Goal: Information Seeking & Learning: Compare options

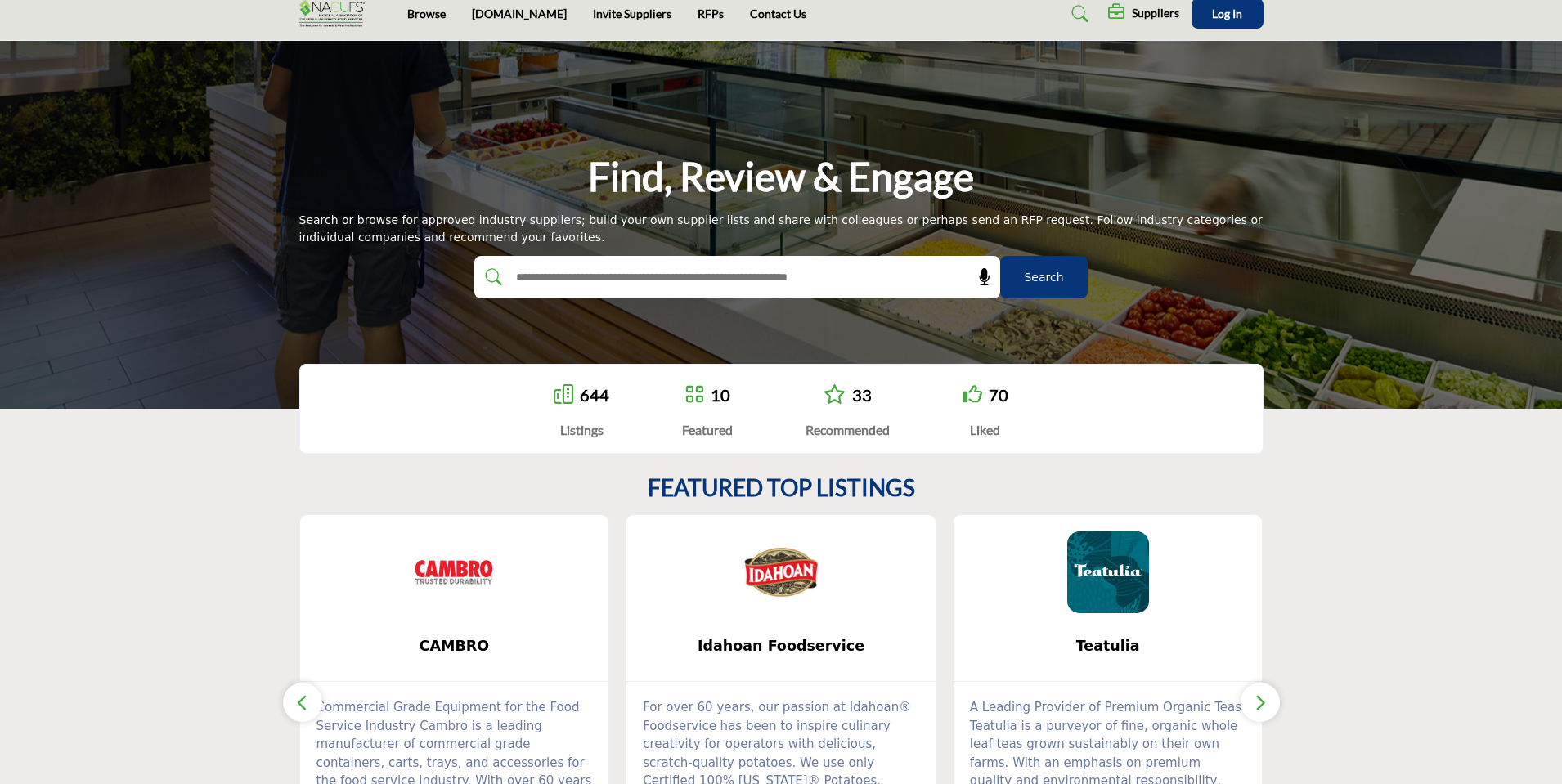
scroll to position [19, 0]
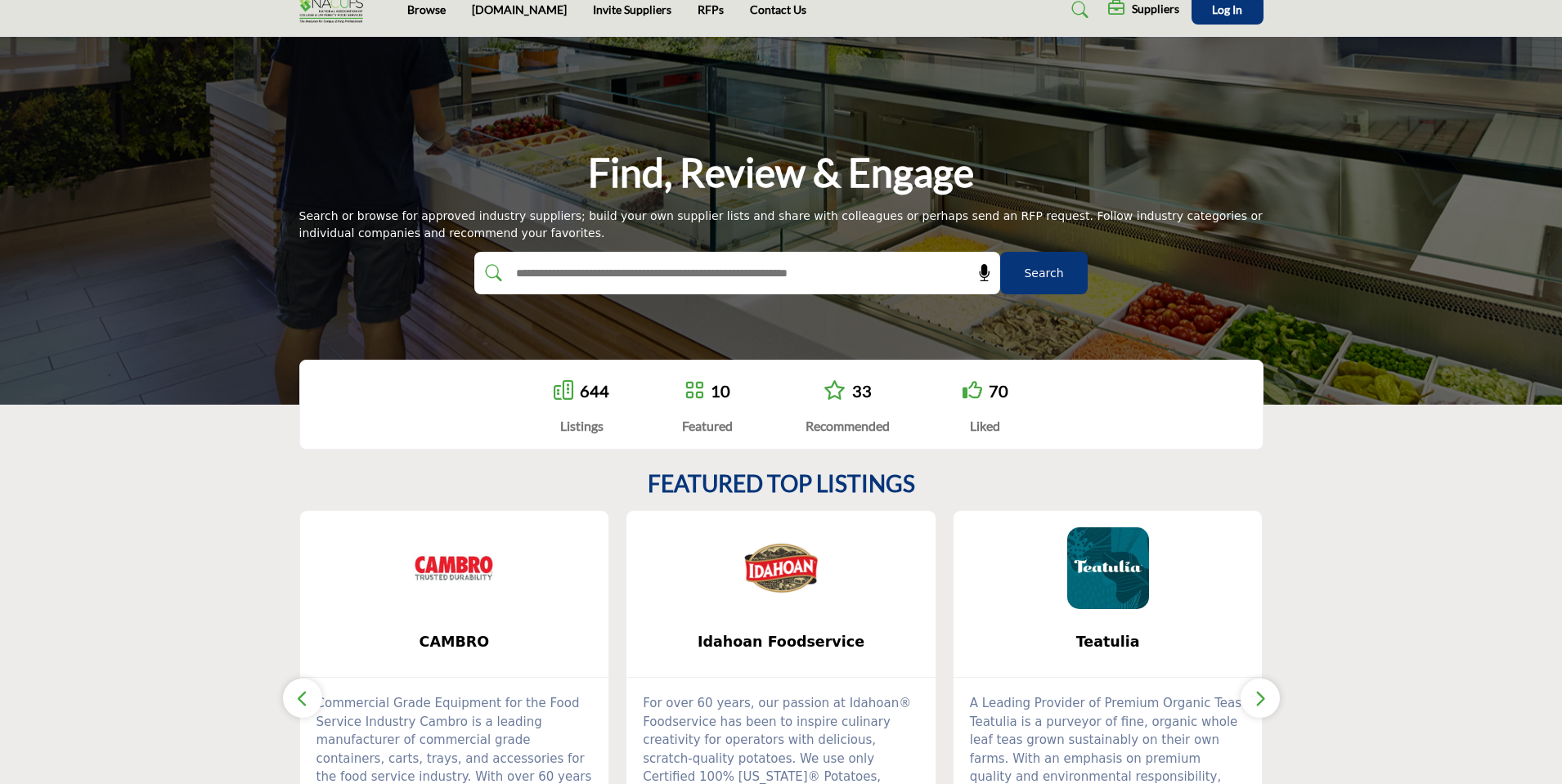
click at [753, 273] on input "text" at bounding box center [701, 273] width 390 height 25
type input "*"
type input "**********"
click at [1000, 252] on button "Search" at bounding box center [1043, 273] width 88 height 42
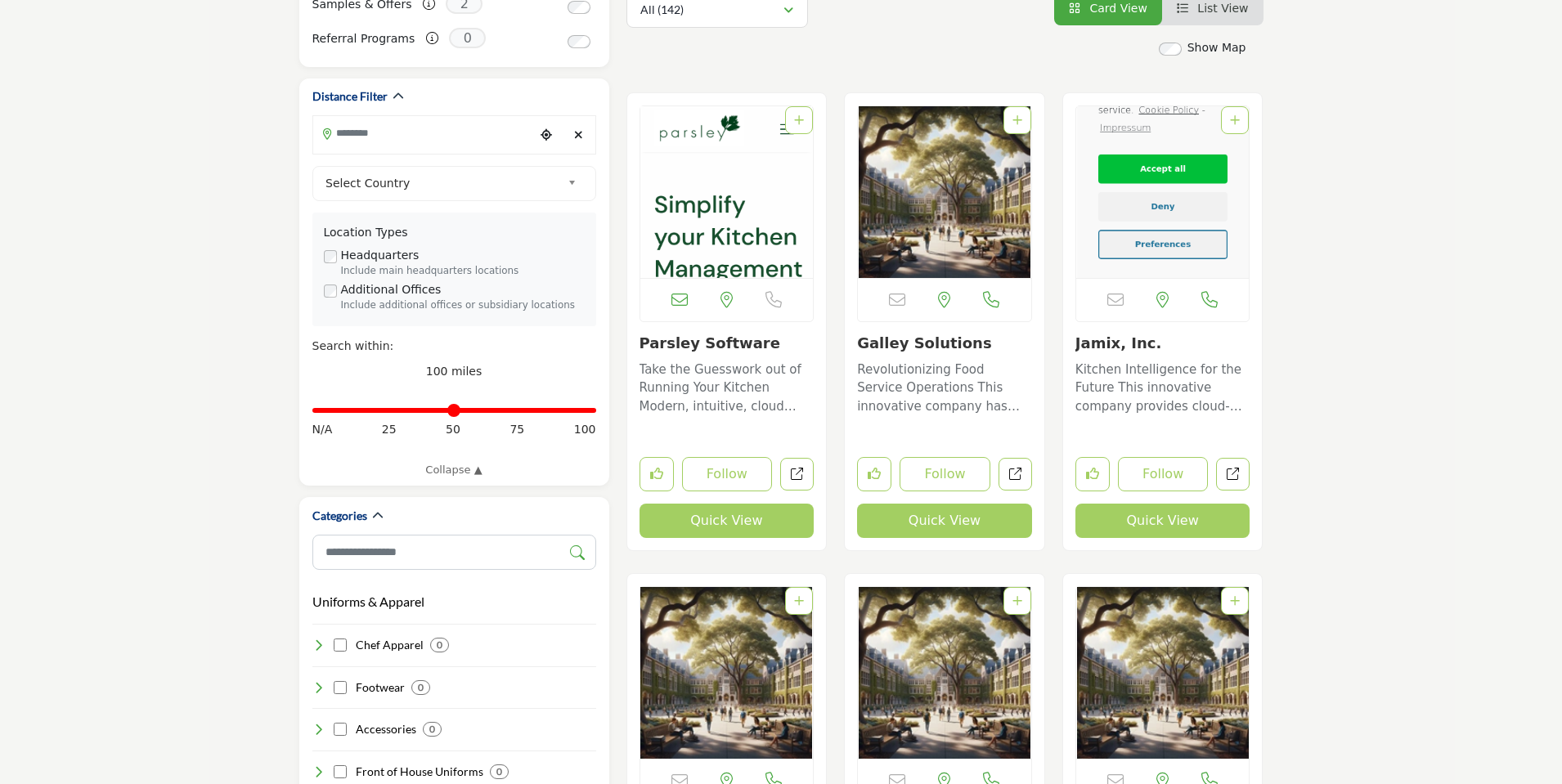
scroll to position [345, 0]
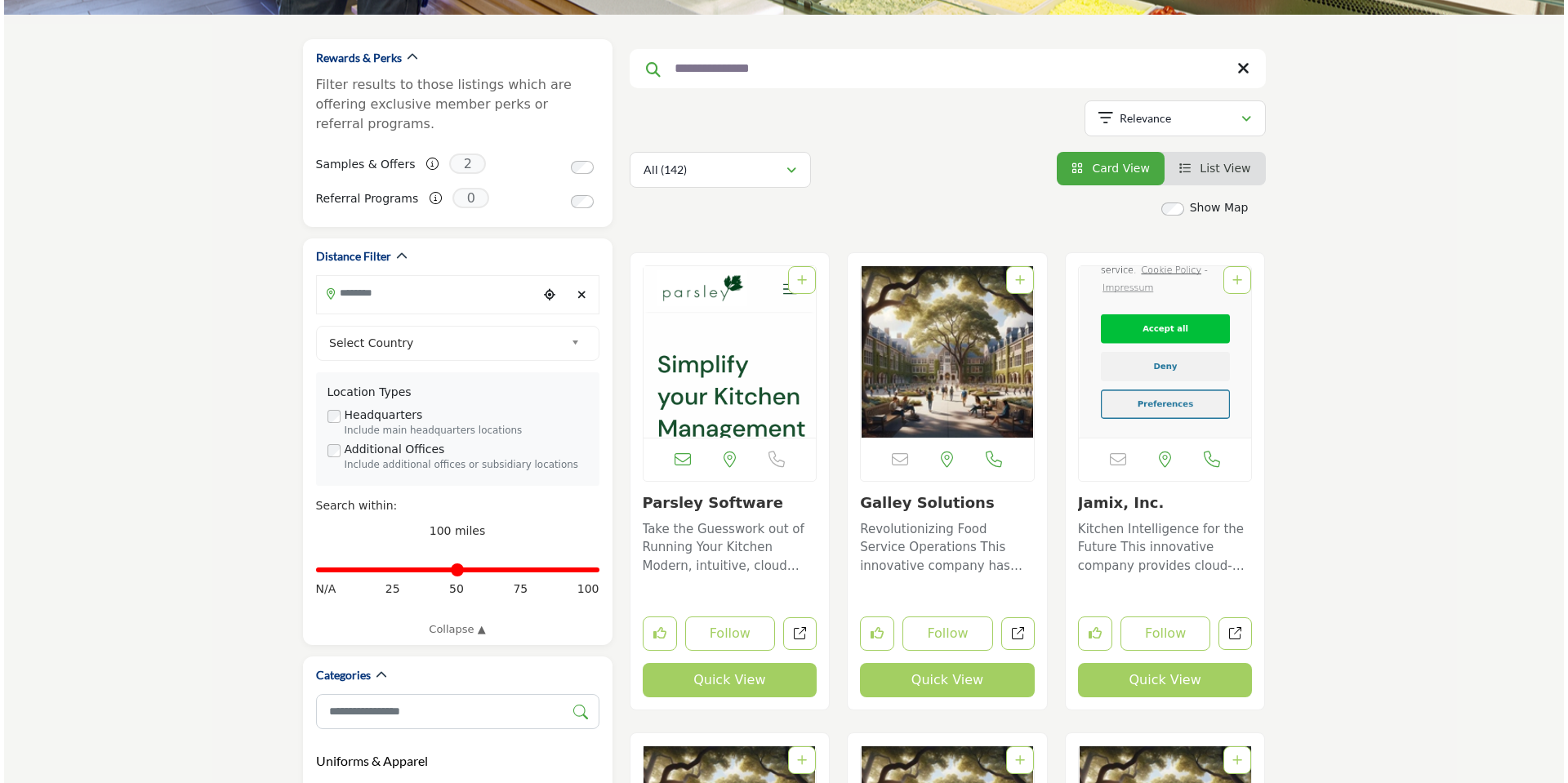
scroll to position [183, 0]
click at [737, 683] on button "Quick View" at bounding box center [726, 681] width 175 height 34
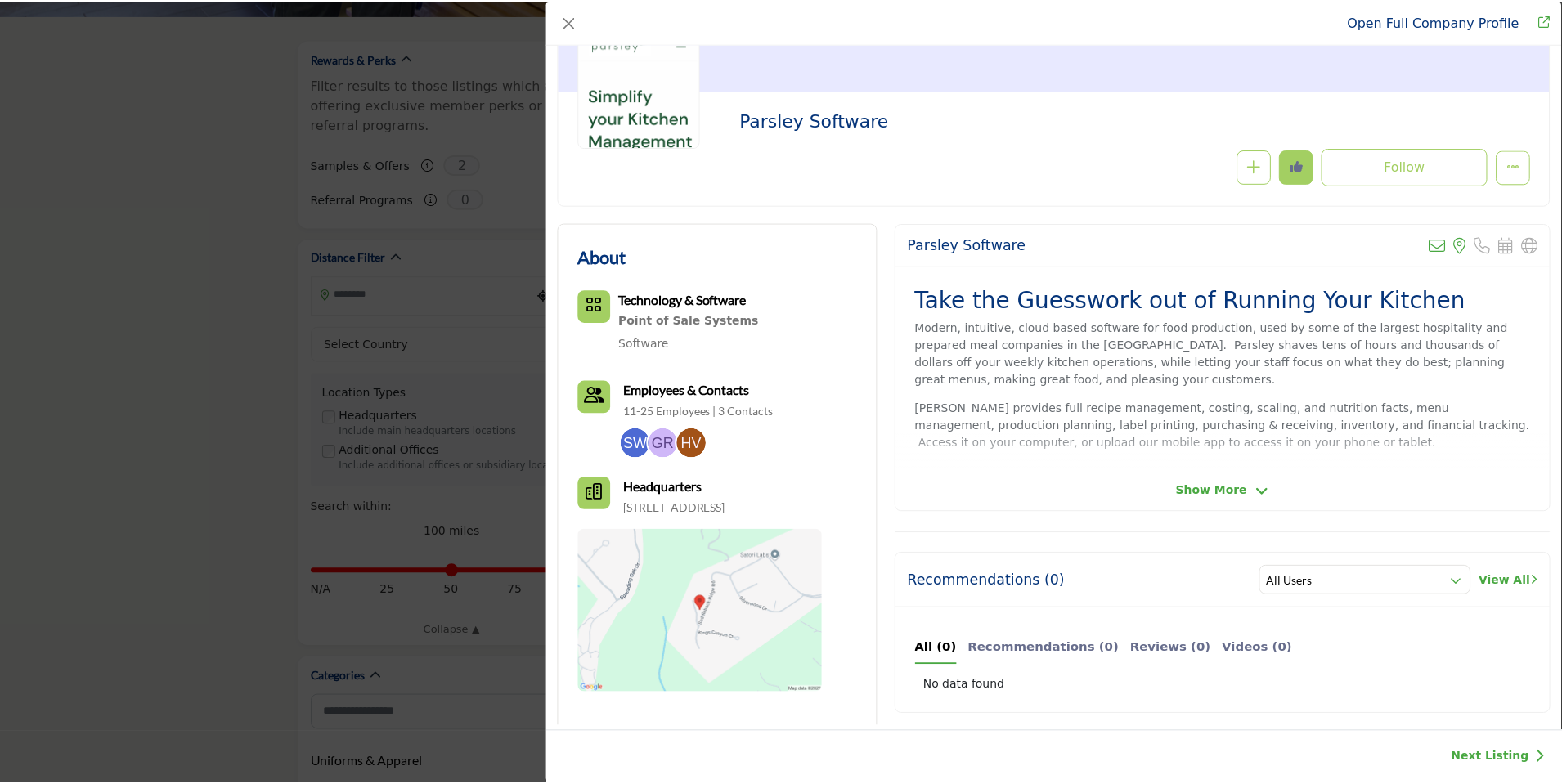
scroll to position [148, 0]
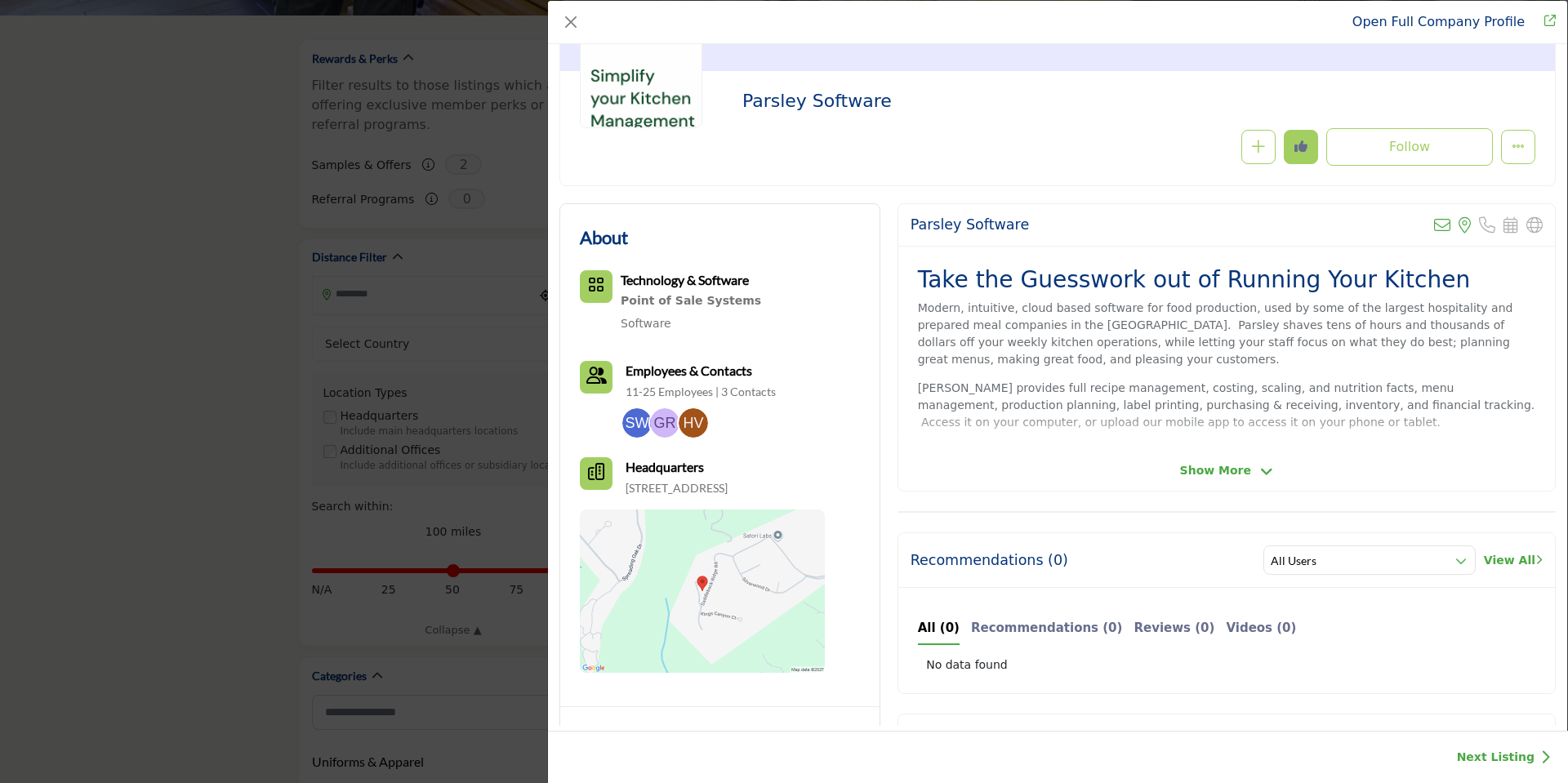
click at [1235, 465] on span "Show More" at bounding box center [1215, 471] width 71 height 18
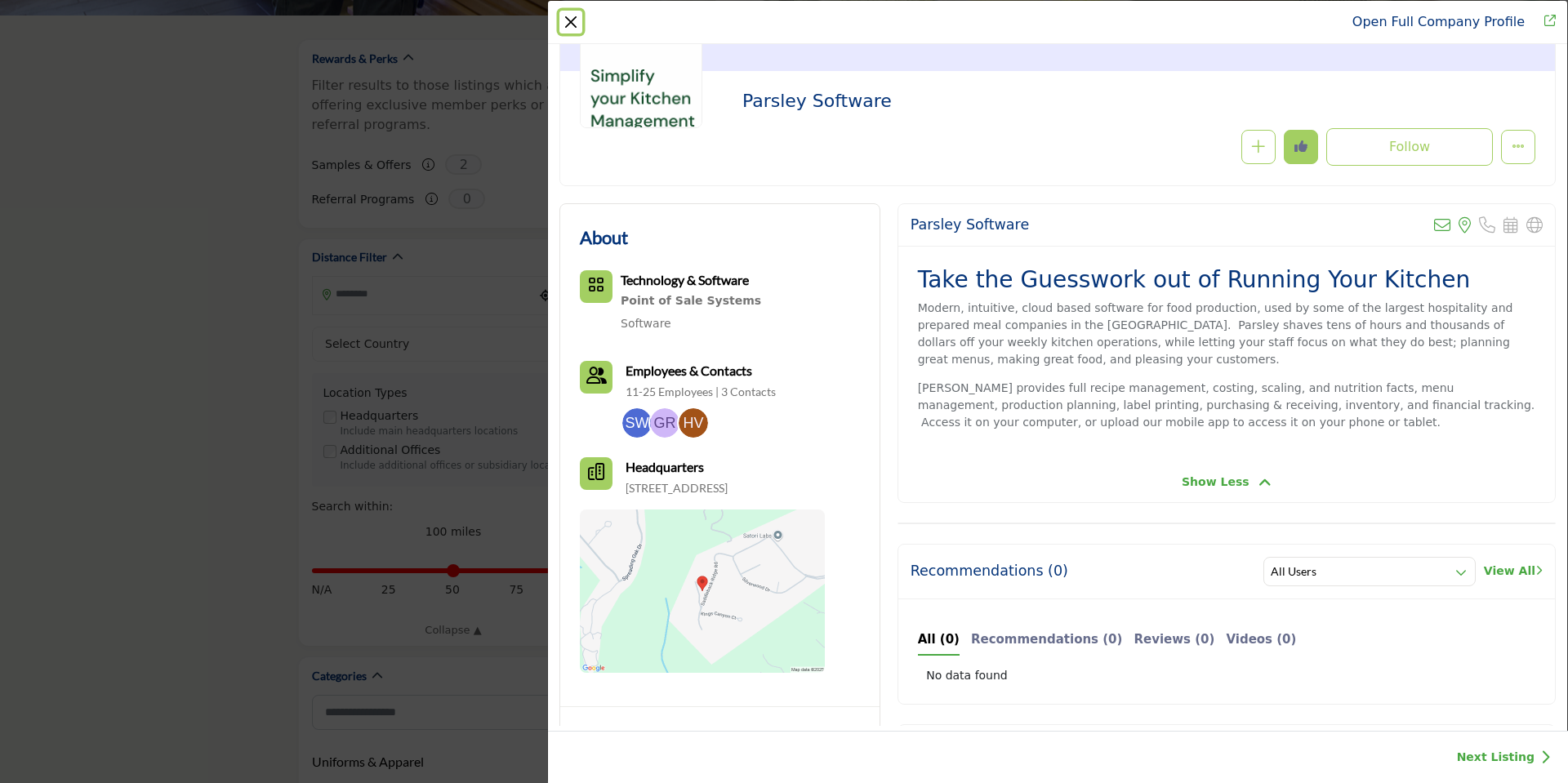
click at [573, 18] on button "Close" at bounding box center [570, 22] width 23 height 23
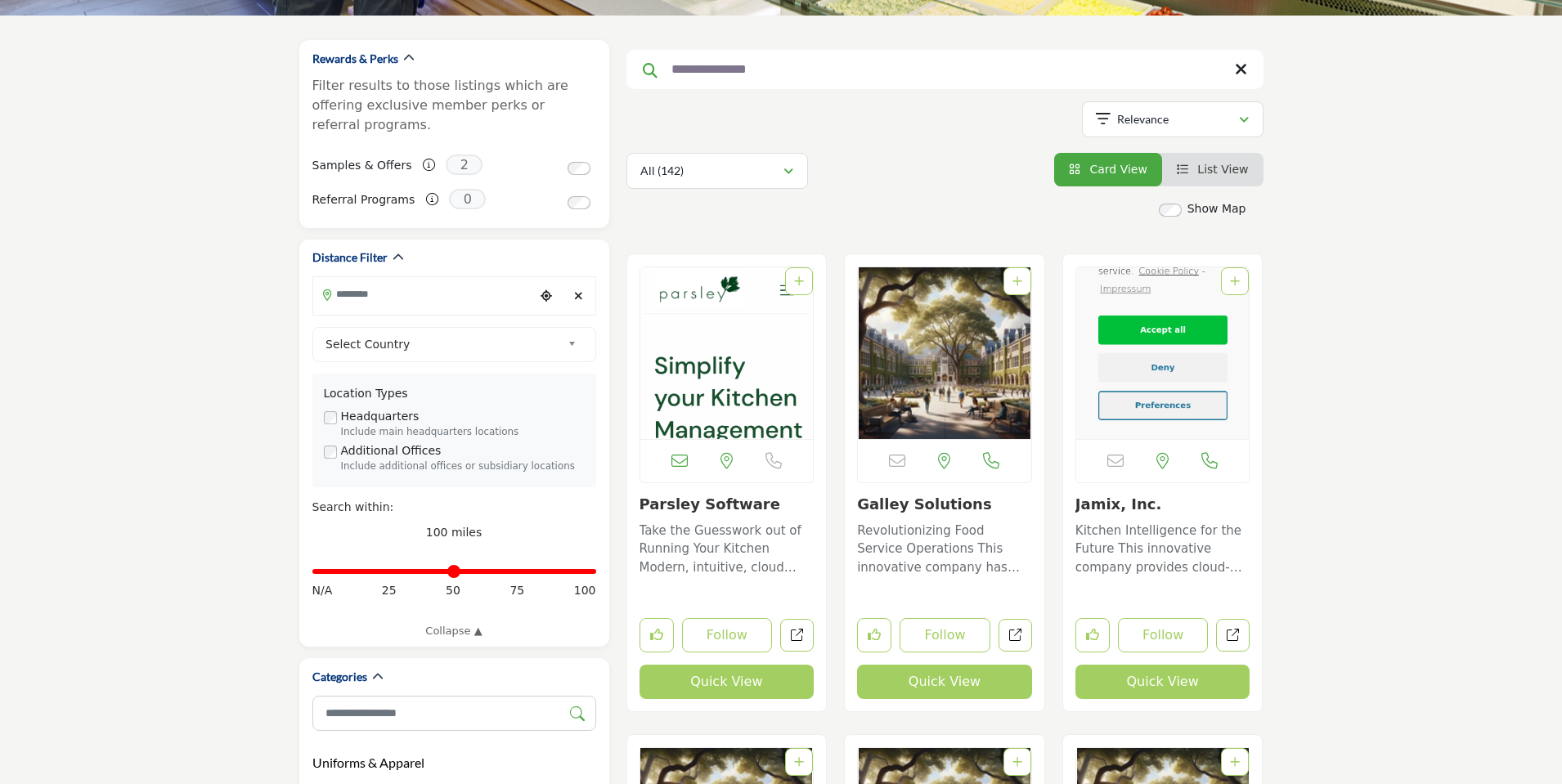
click at [921, 503] on link "Galley Solutions" at bounding box center [924, 504] width 134 height 18
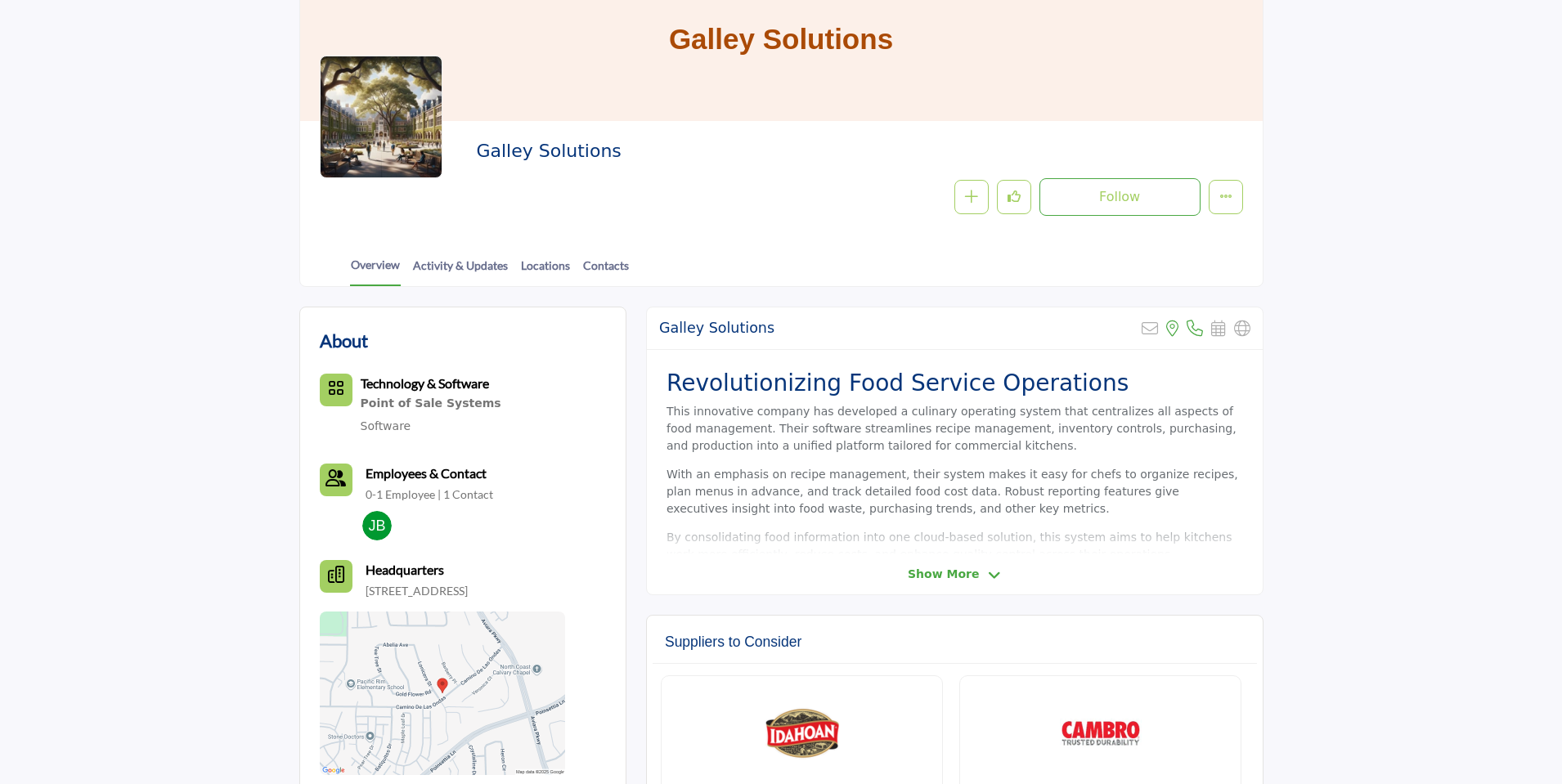
scroll to position [148, 0]
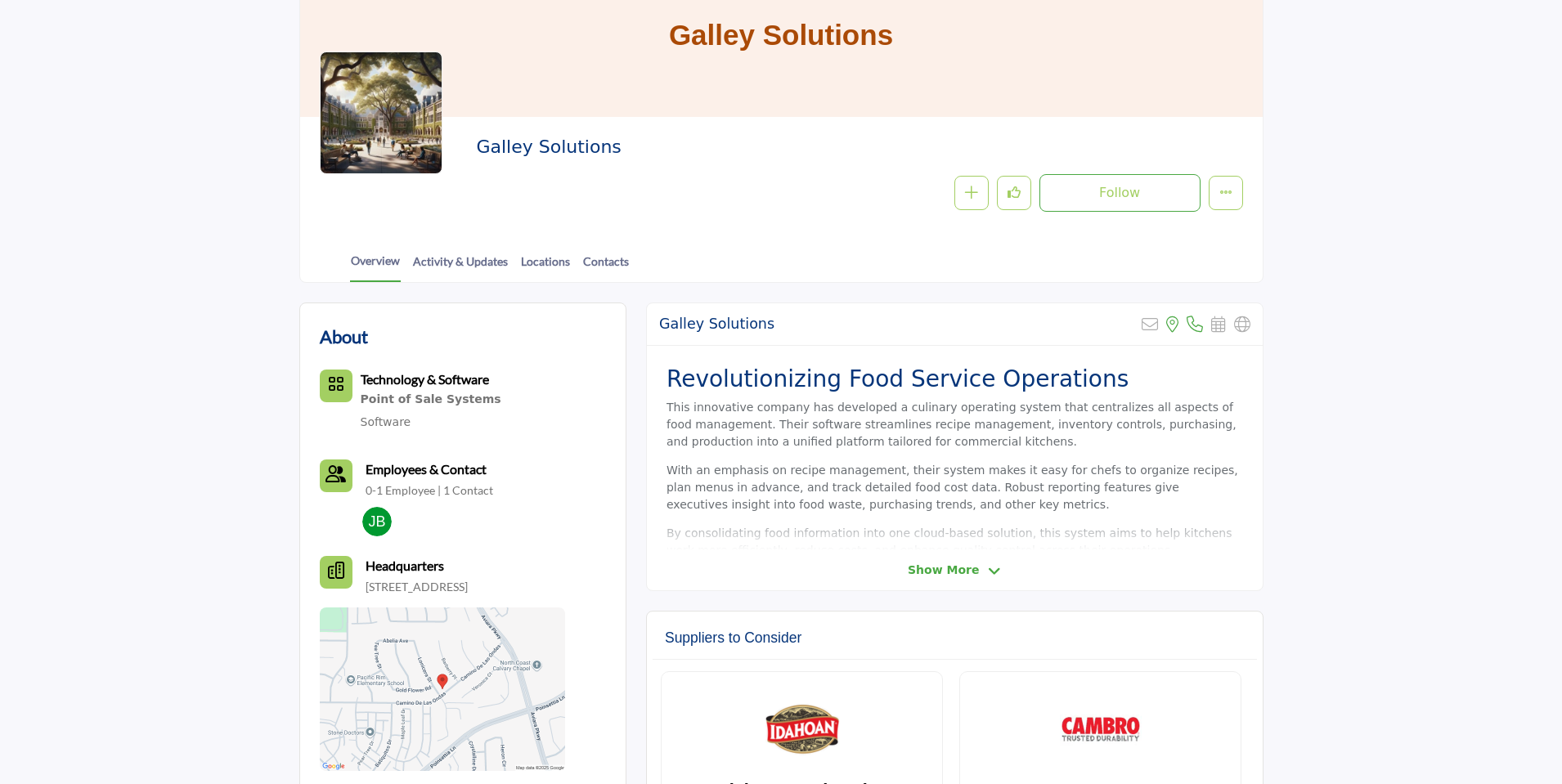
click at [952, 562] on span "Show More" at bounding box center [943, 570] width 71 height 18
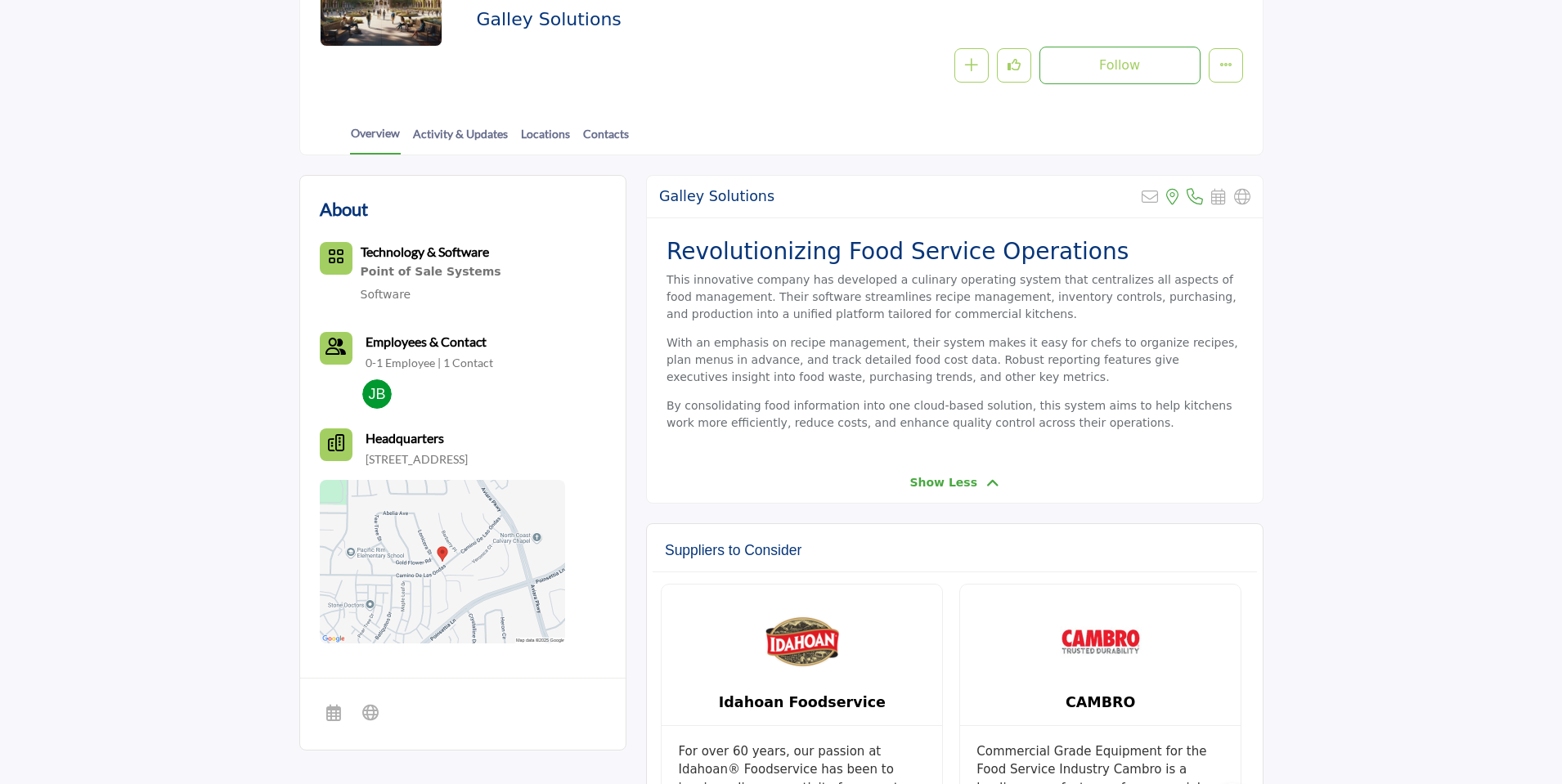
scroll to position [288, 0]
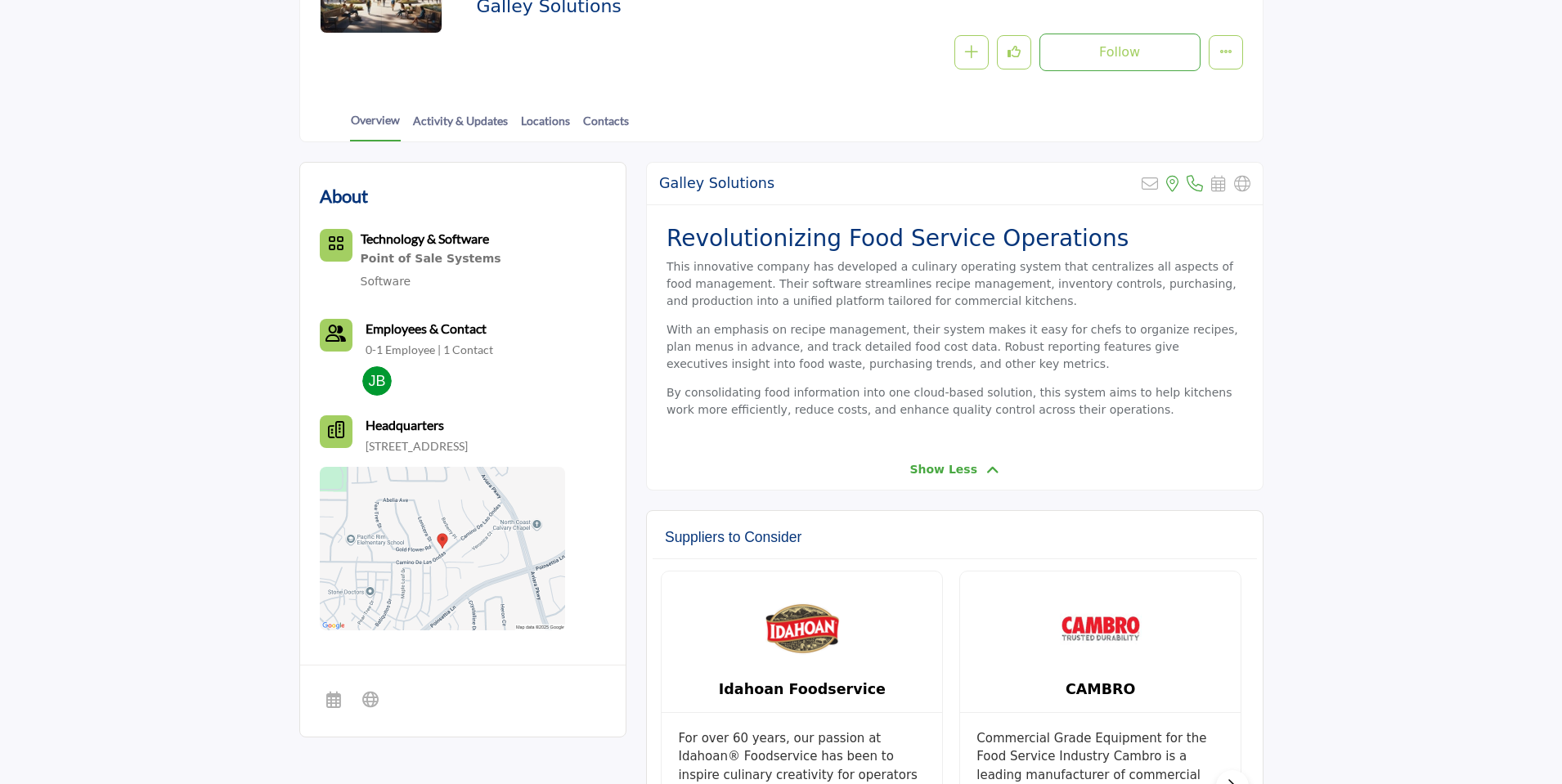
click at [435, 111] on div "Overview Activity & Updates Locations Contacts" at bounding box center [802, 115] width 922 height 51
click at [442, 121] on link "Activity & Updates" at bounding box center [460, 125] width 97 height 29
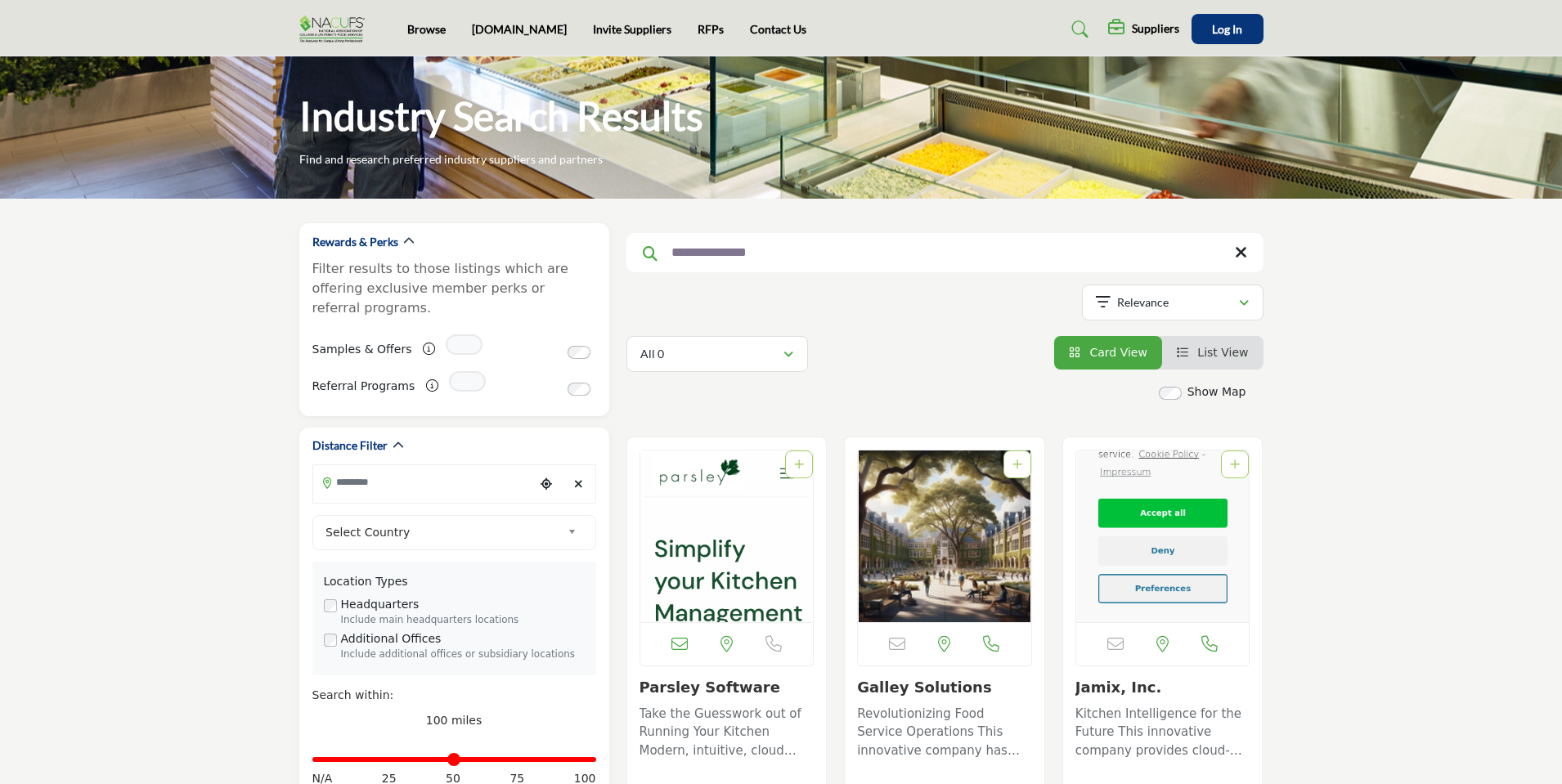
scroll to position [184, 0]
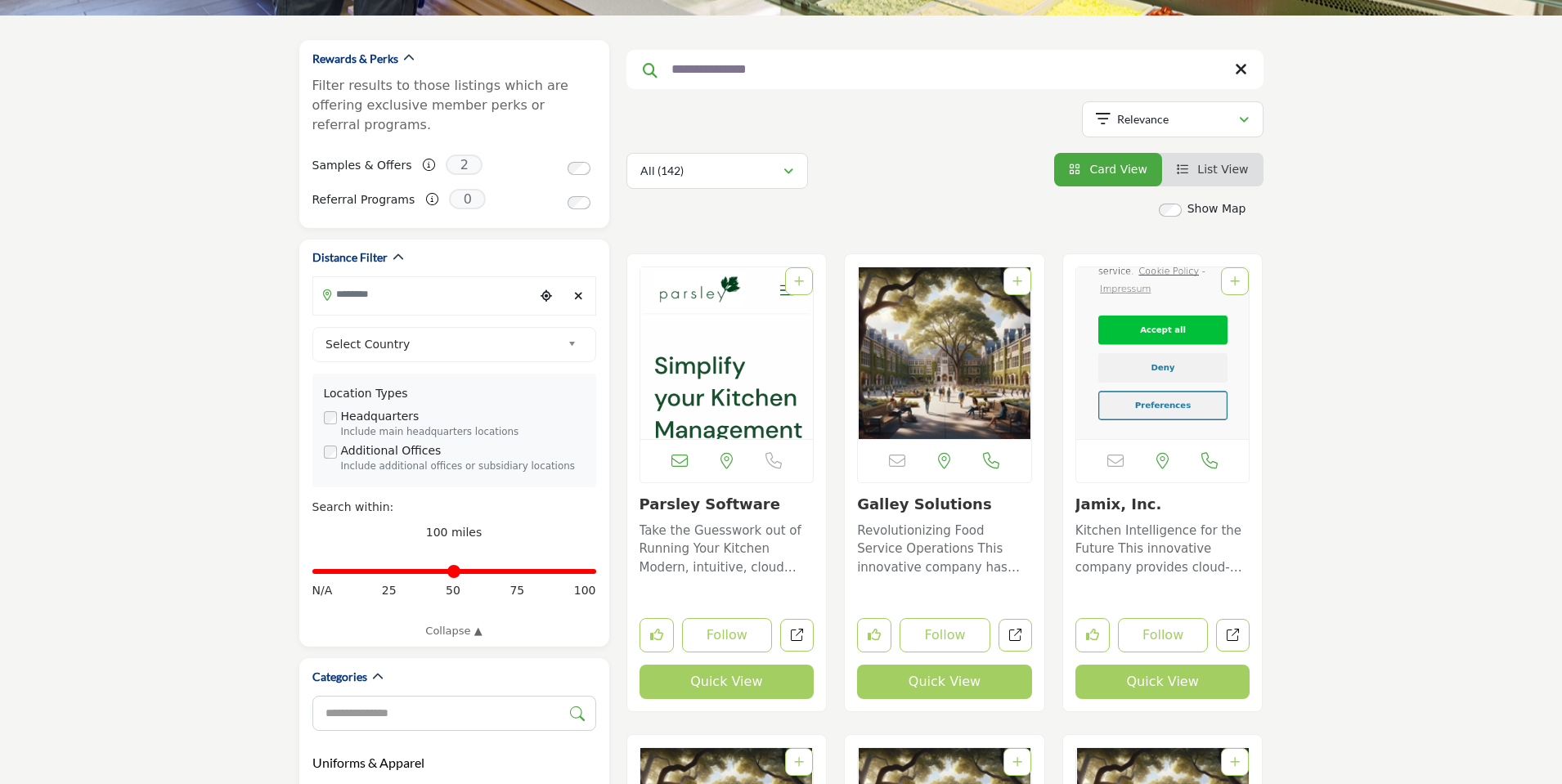
click at [1099, 504] on link "Jamix, Inc." at bounding box center [1118, 504] width 87 height 18
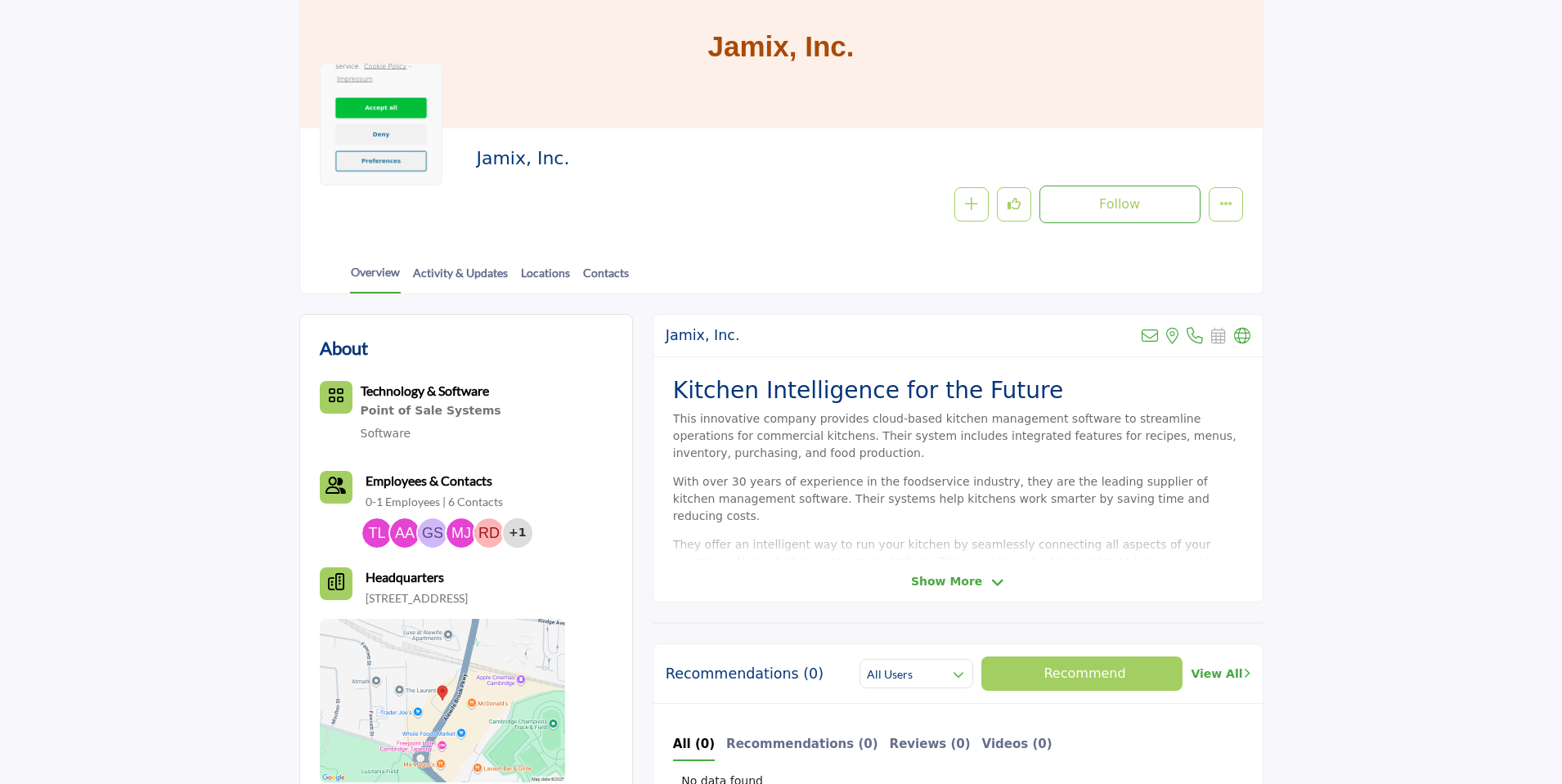
scroll to position [137, 0]
click at [996, 578] on icon at bounding box center [997, 581] width 13 height 15
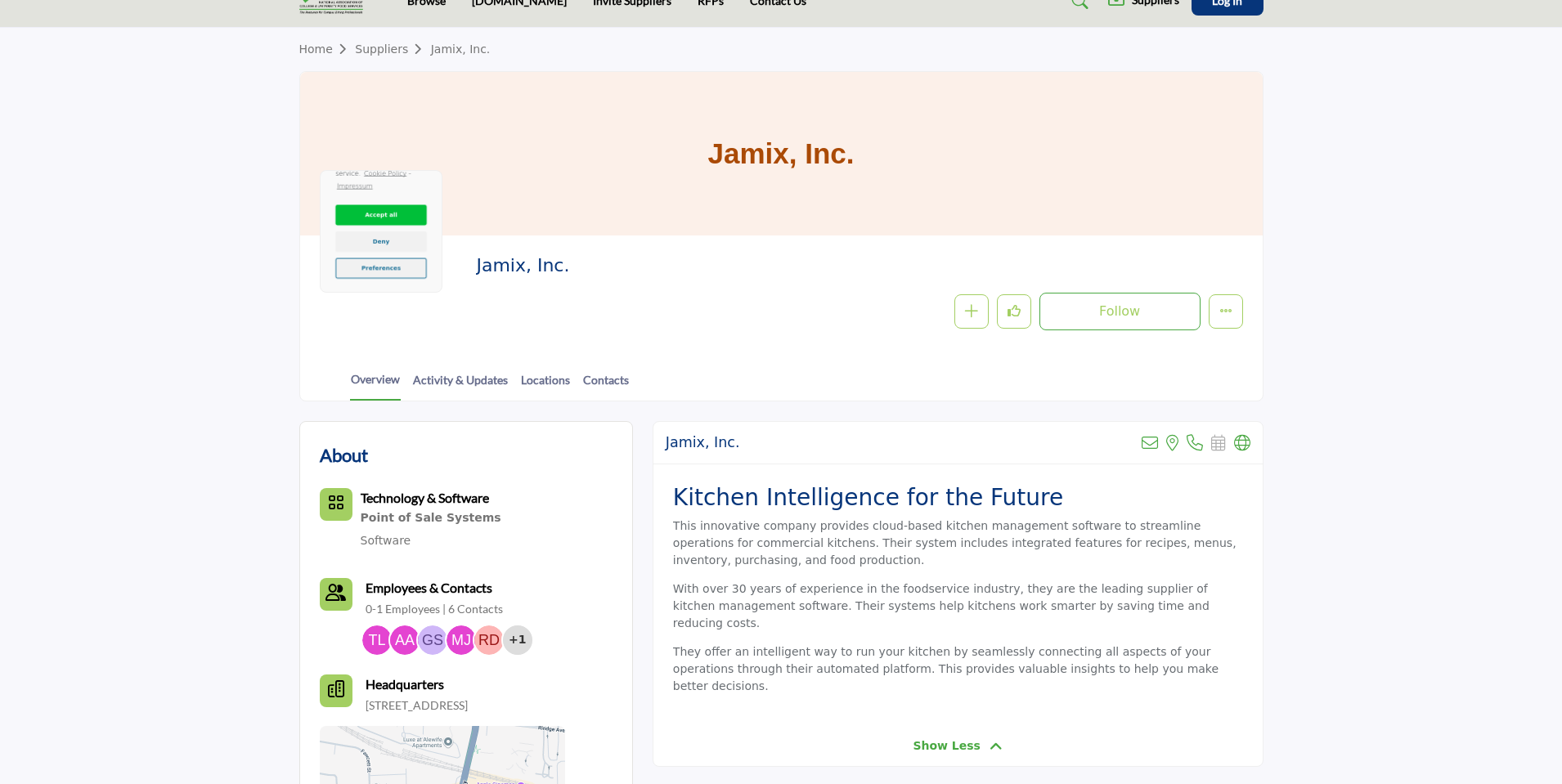
scroll to position [0, 0]
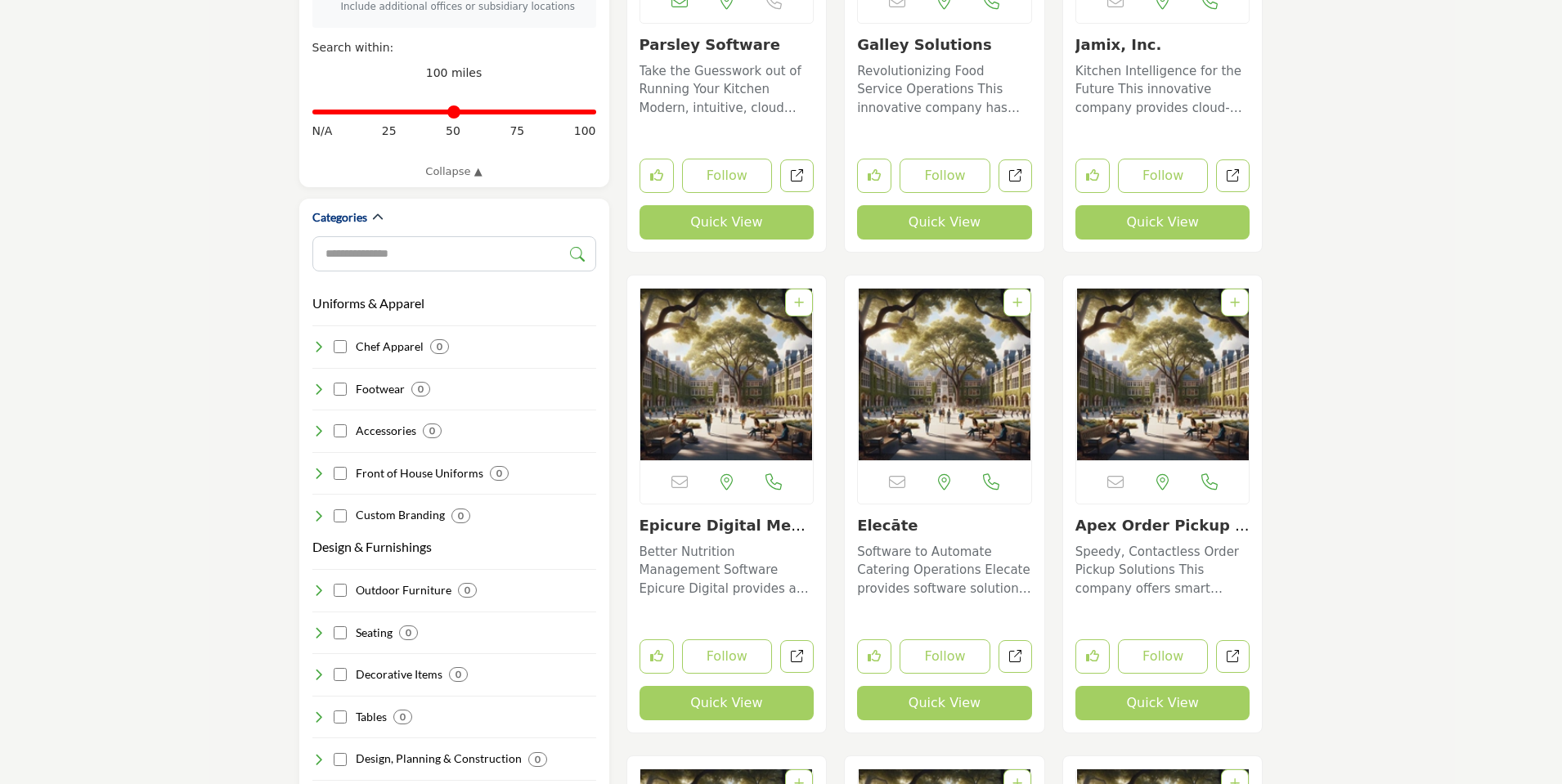
scroll to position [659, 0]
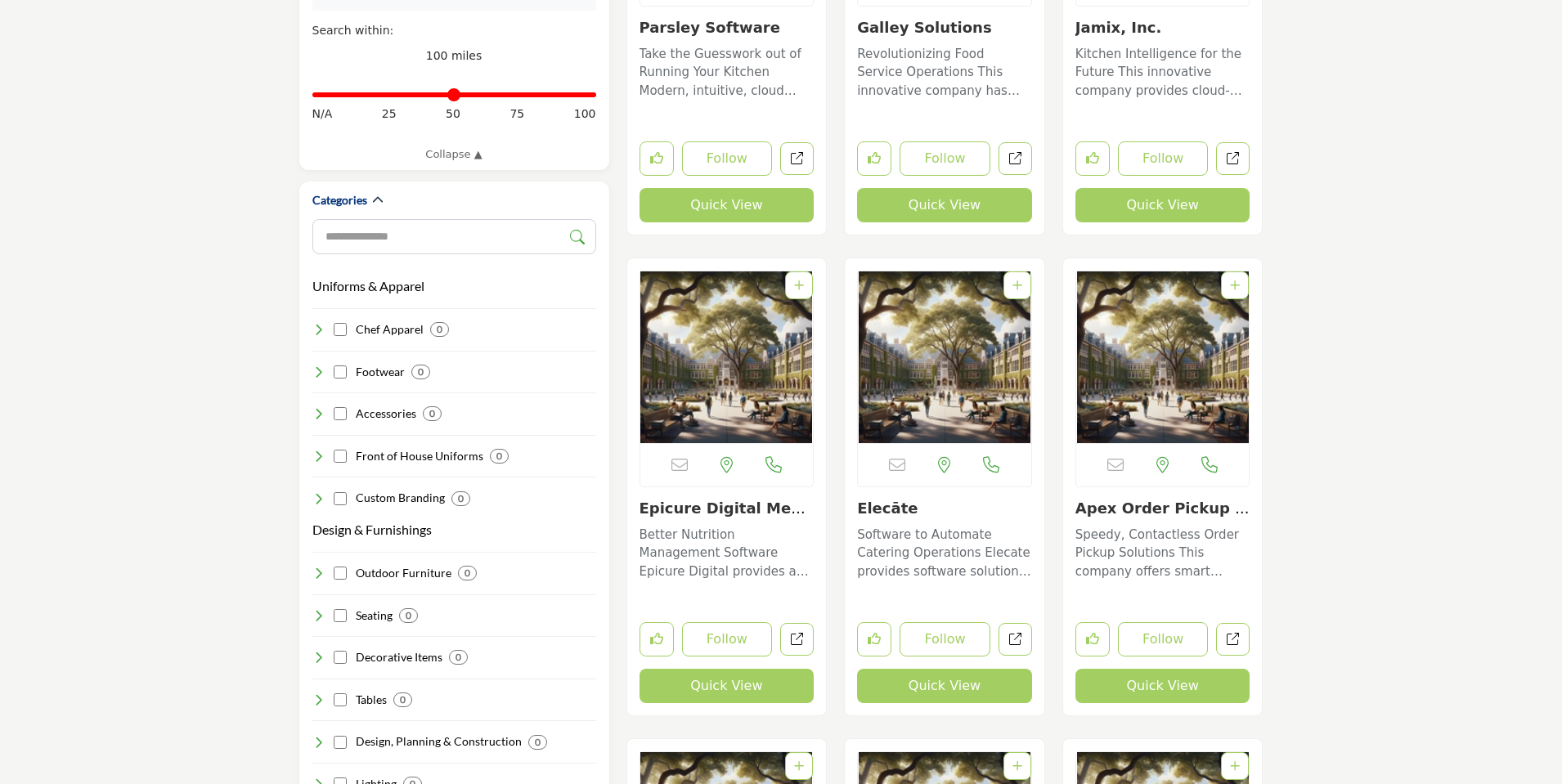
click at [706, 511] on link "Epicure Digital Menu..." at bounding box center [722, 517] width 166 height 35
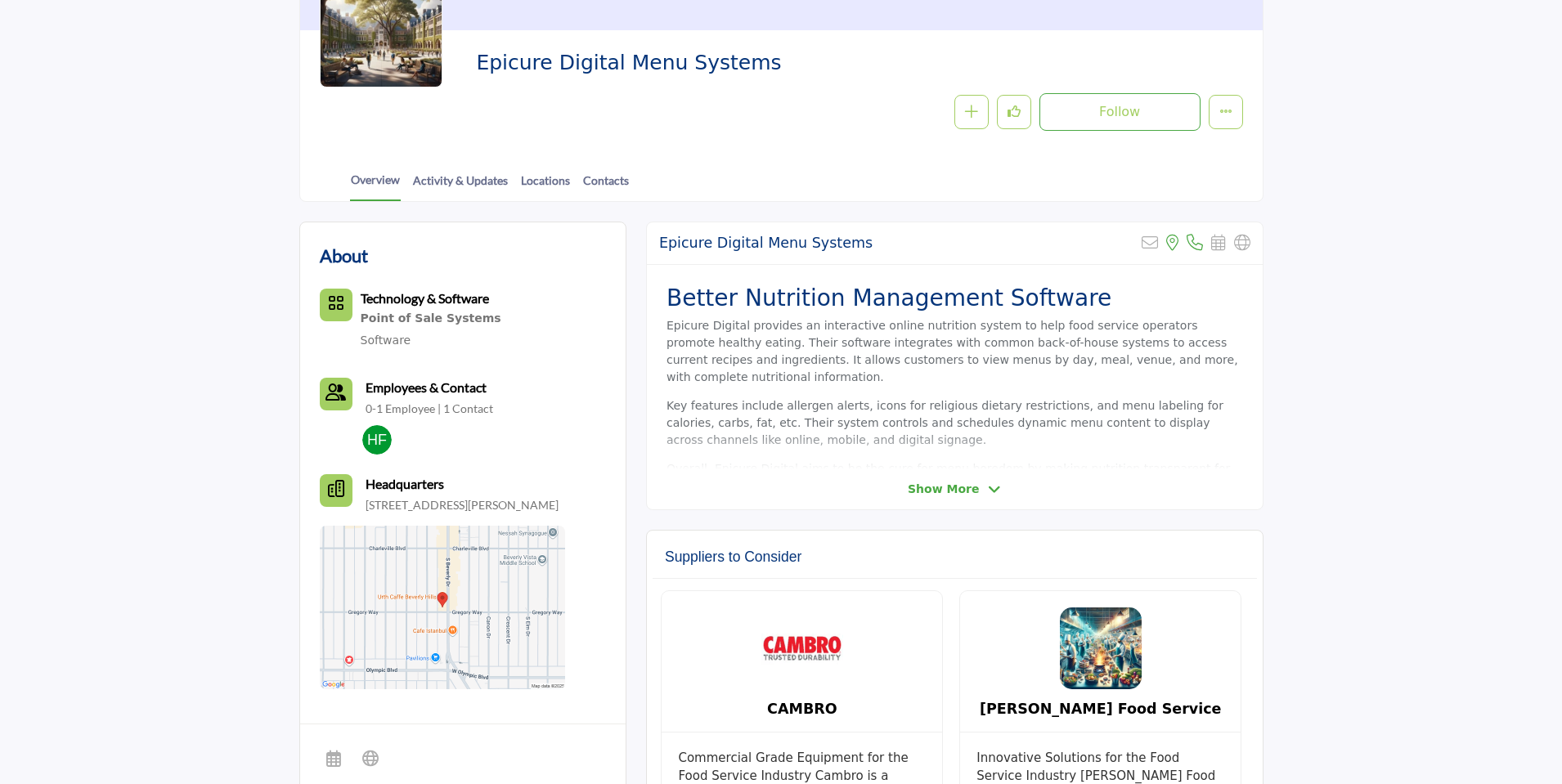
scroll to position [235, 0]
click at [988, 485] on icon at bounding box center [995, 488] width 13 height 15
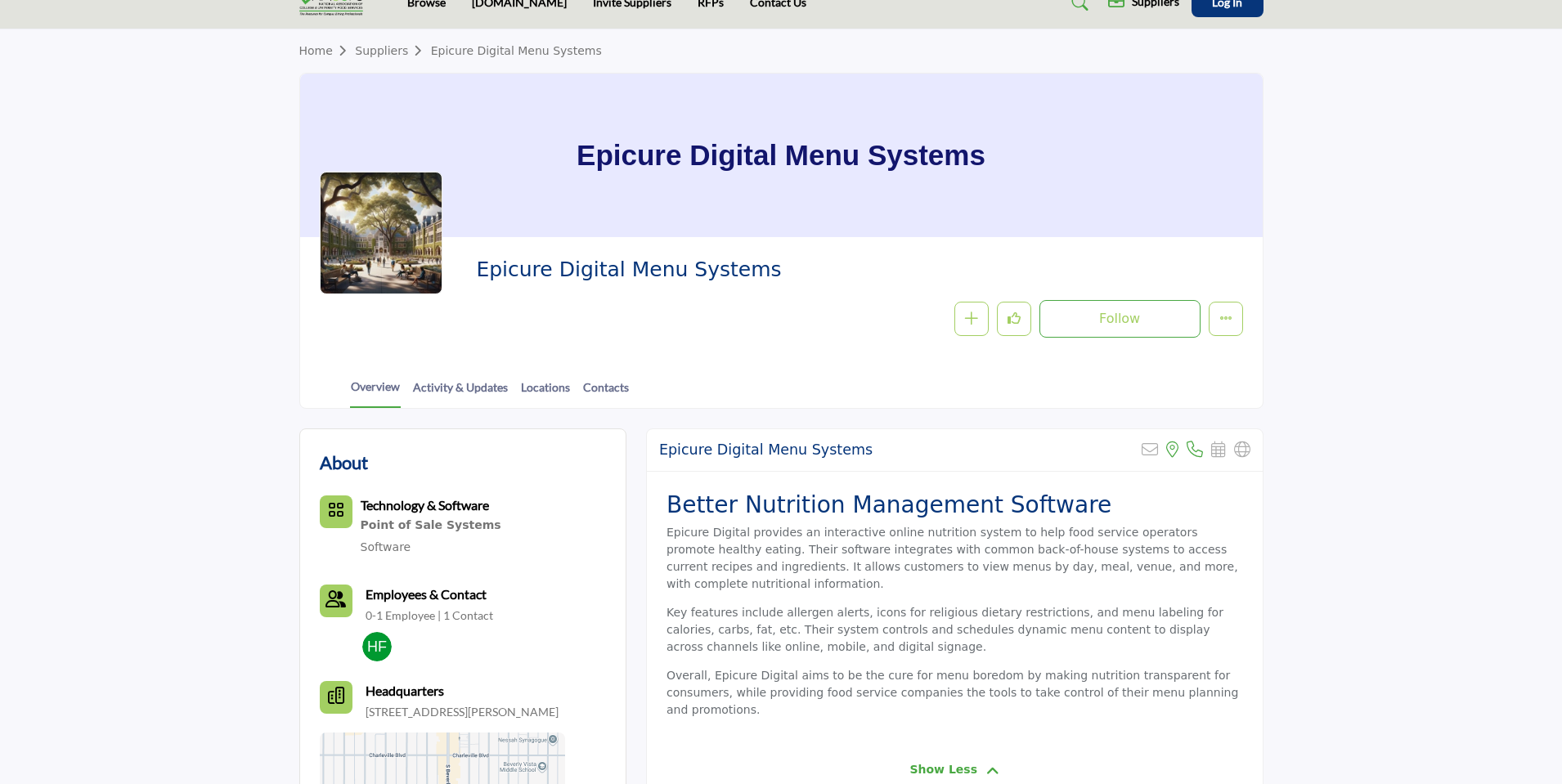
scroll to position [0, 0]
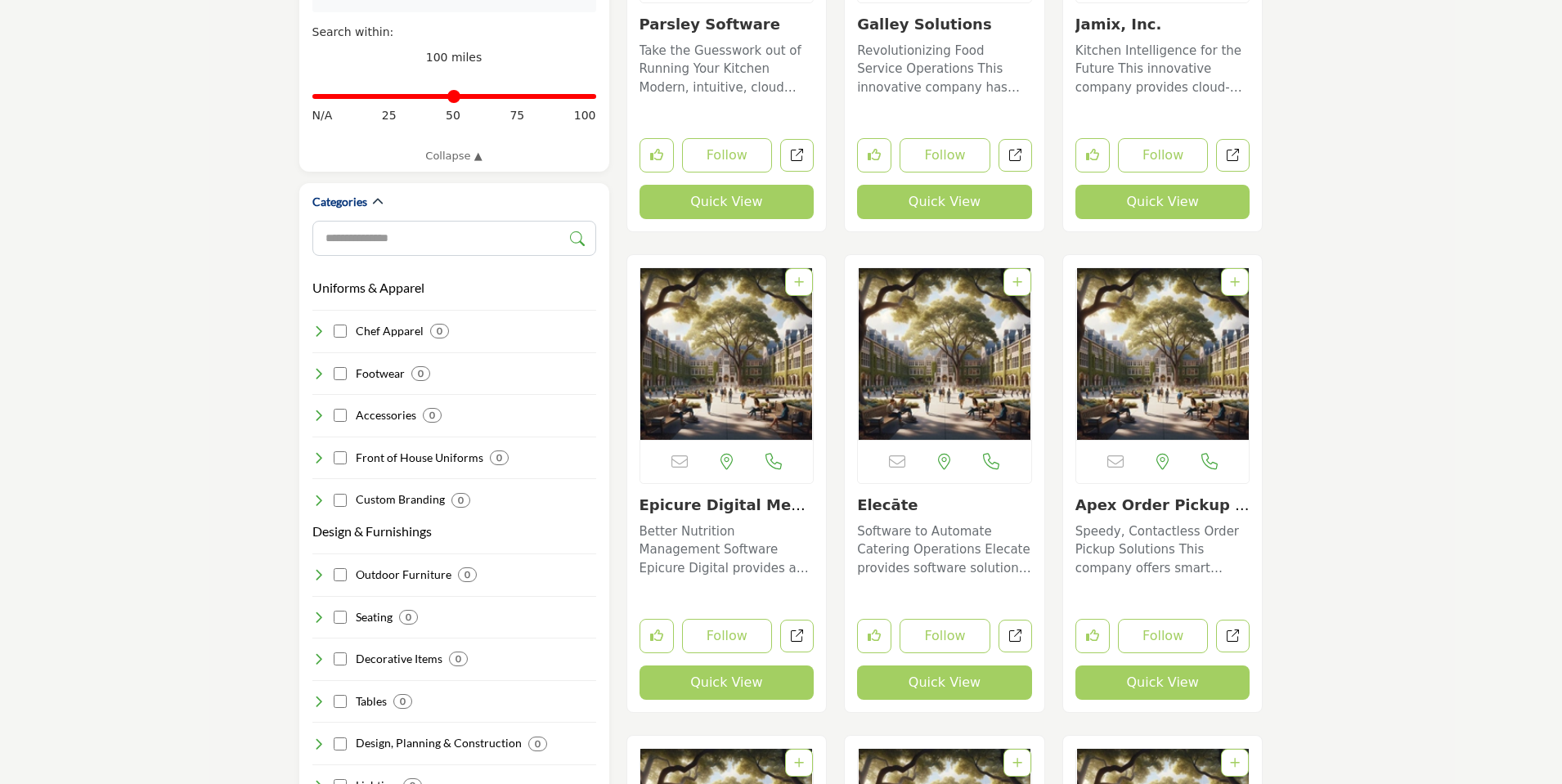
scroll to position [659, 0]
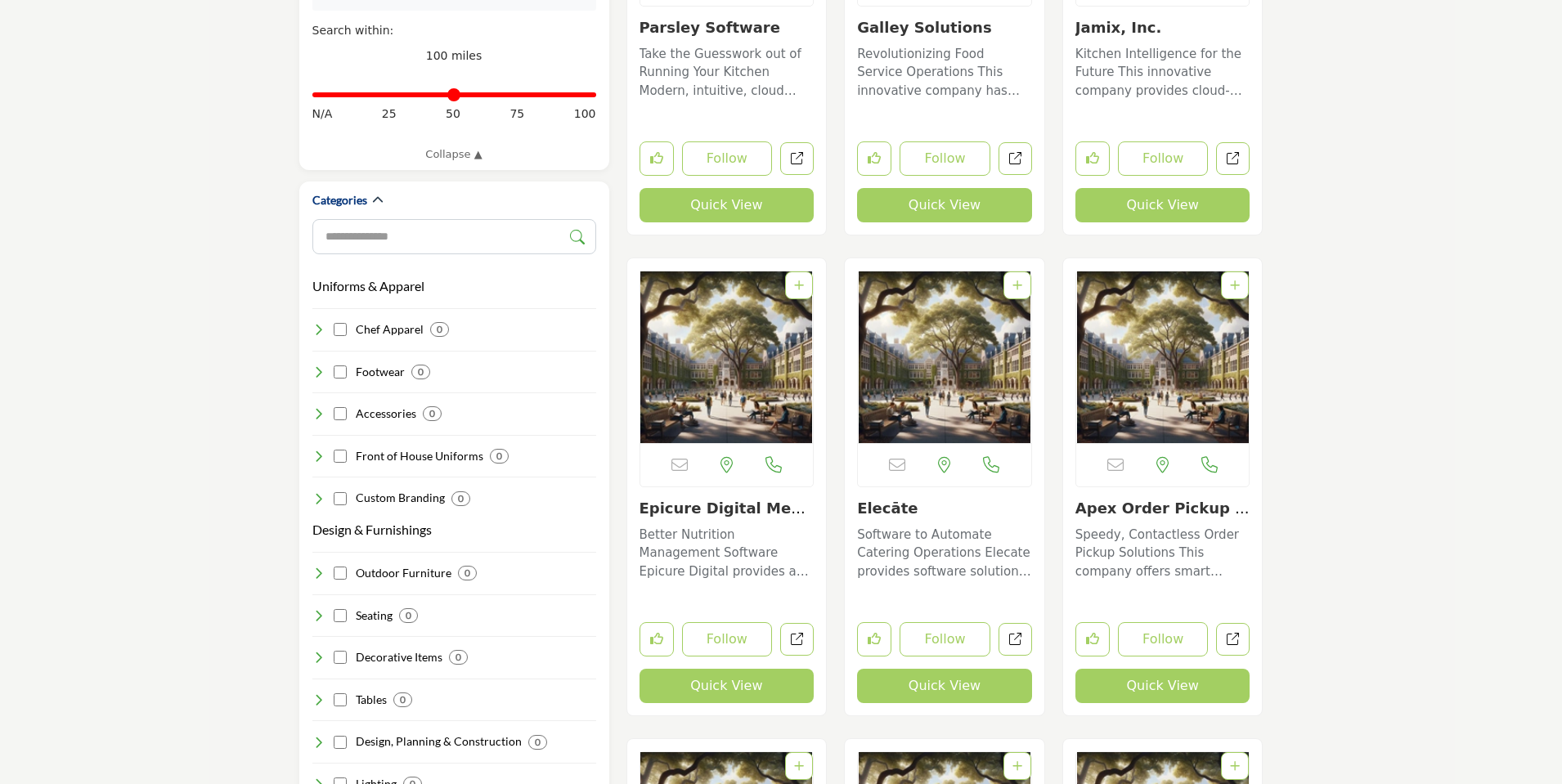
click at [938, 529] on p "Software to Automate Catering Operations Elecate provides software solutions to…" at bounding box center [945, 553] width 175 height 55
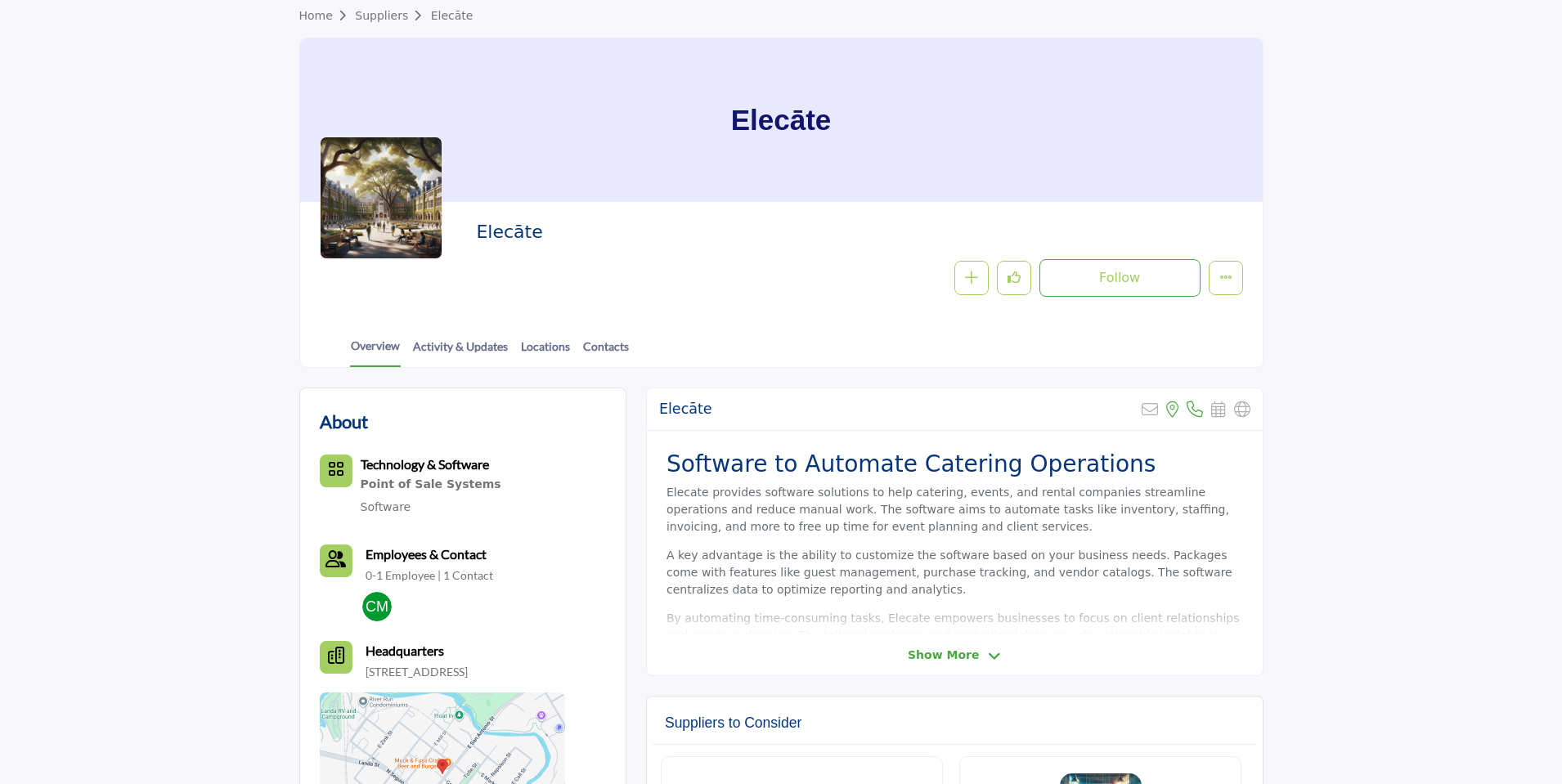
scroll to position [78, 0]
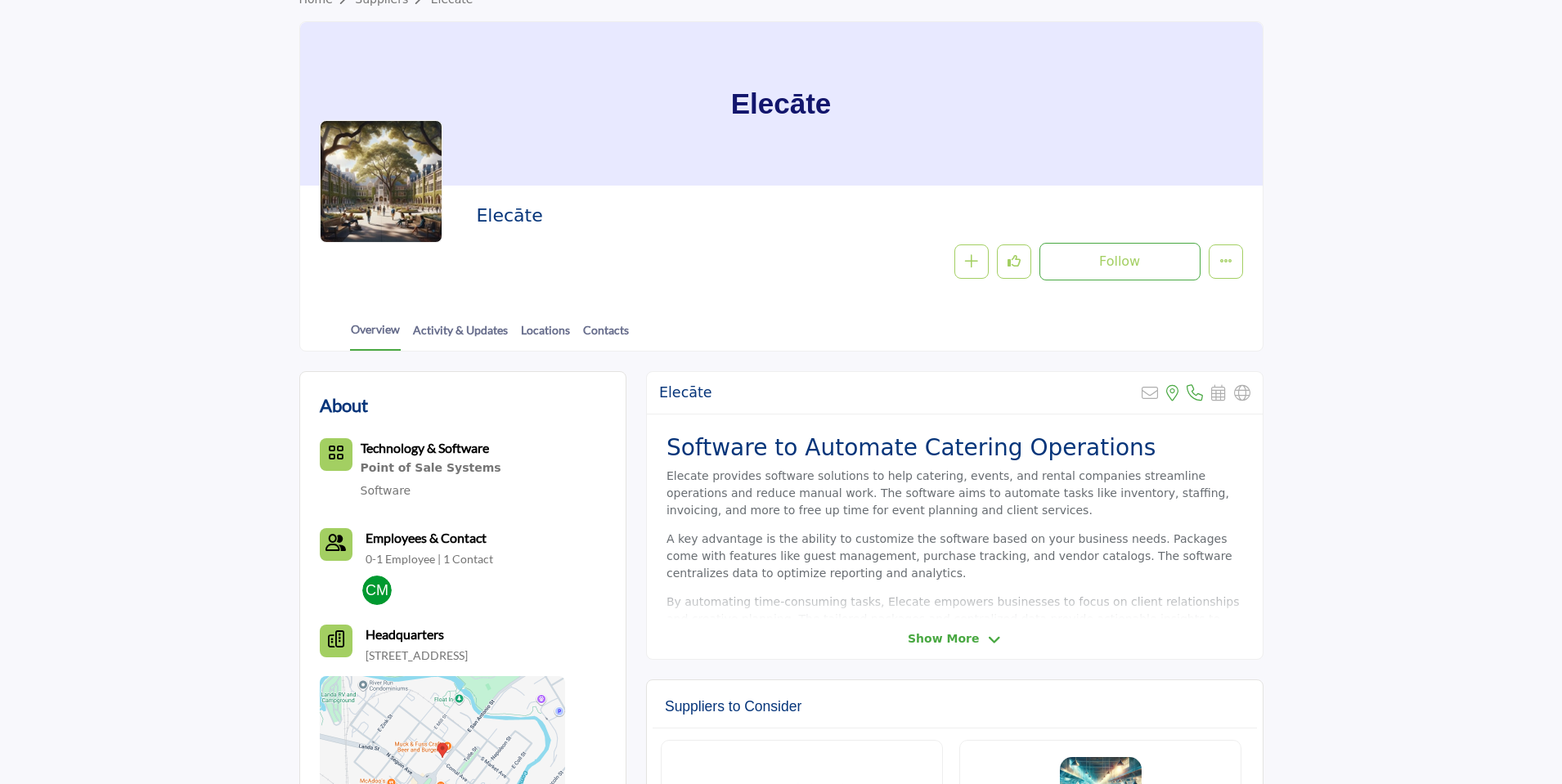
click at [988, 642] on icon at bounding box center [995, 640] width 13 height 15
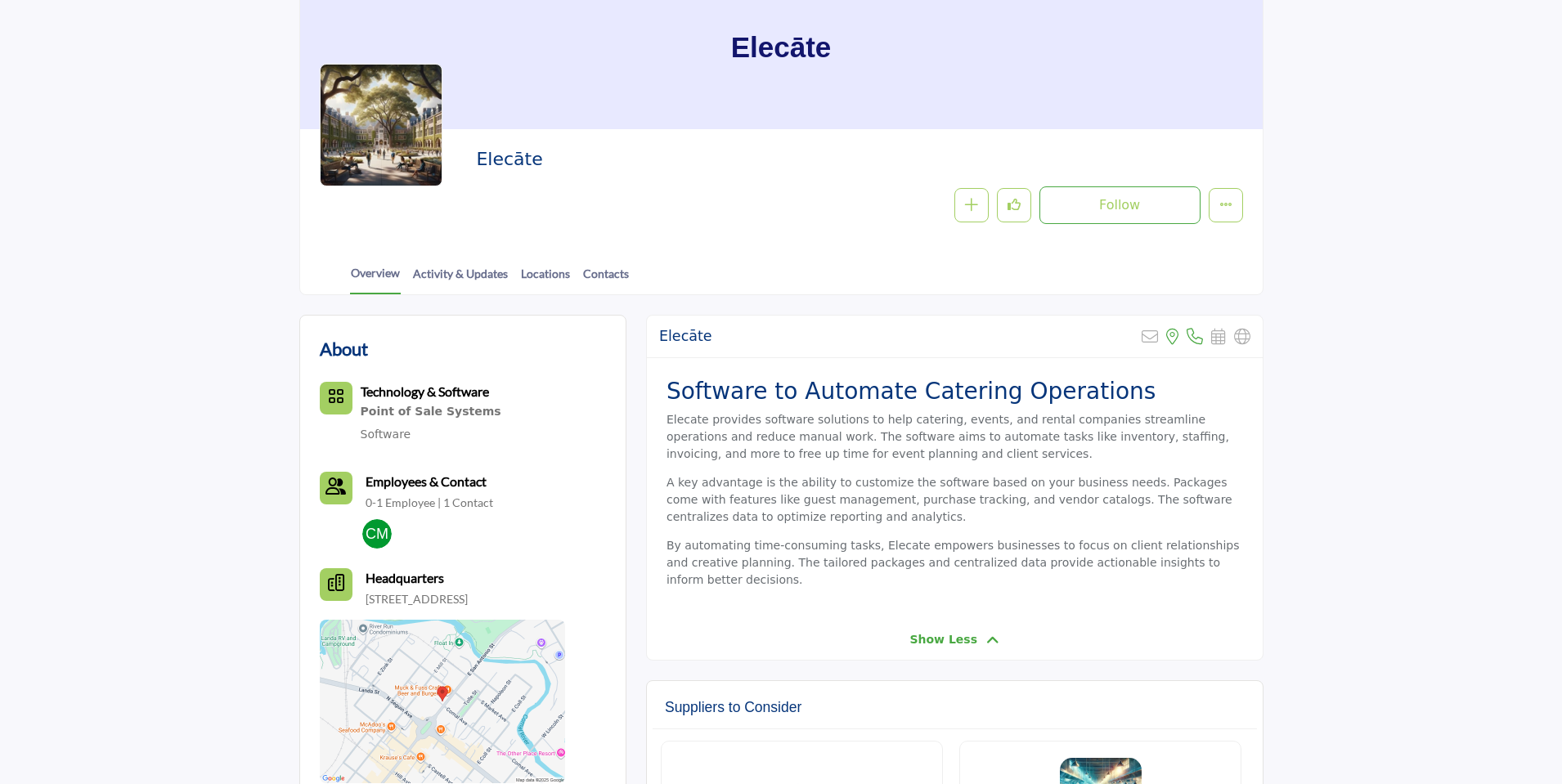
scroll to position [0, 0]
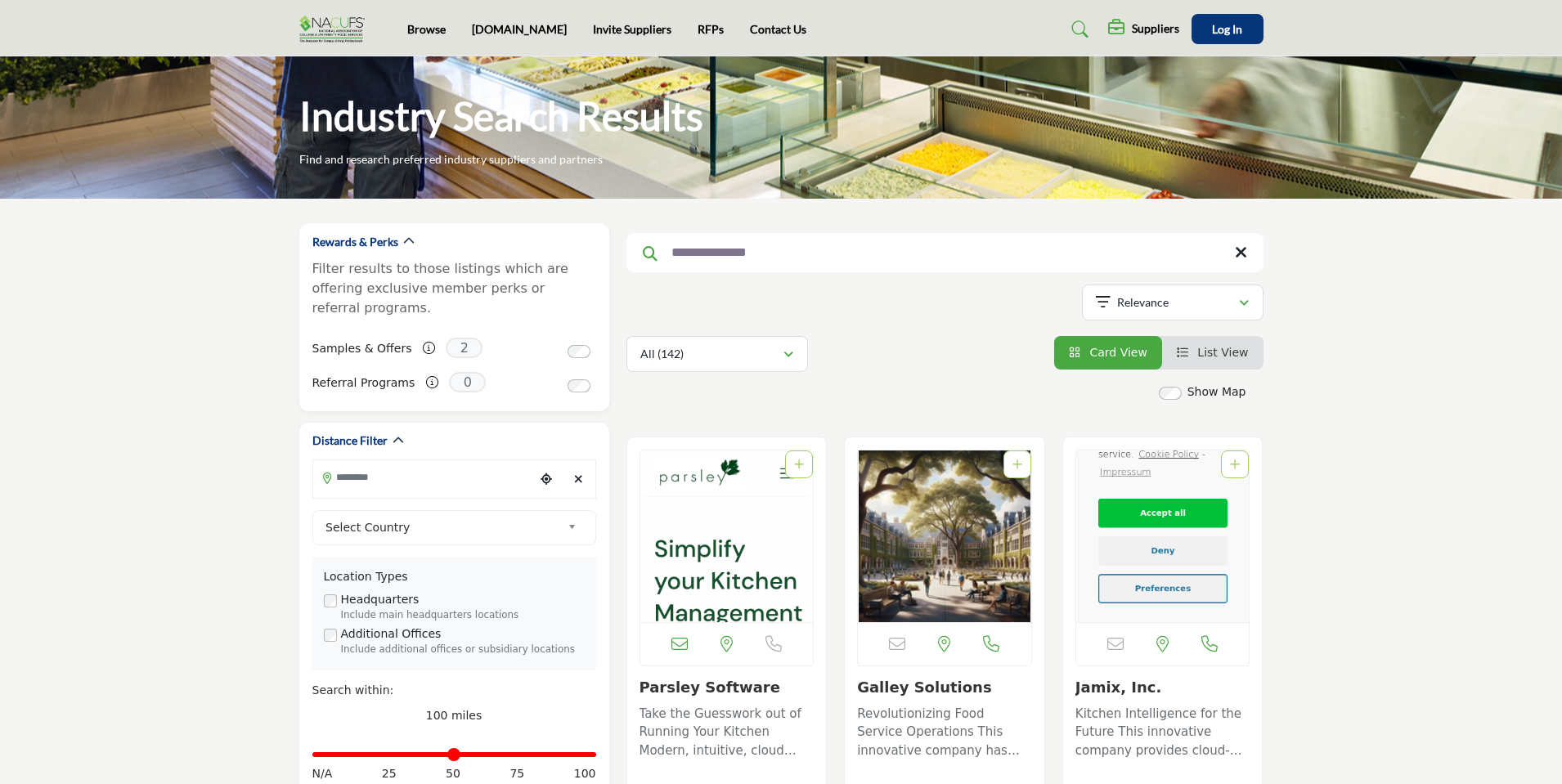
drag, startPoint x: 769, startPoint y: 252, endPoint x: 713, endPoint y: 247, distance: 56.2
click at [713, 247] on input "**********" at bounding box center [945, 253] width 637 height 40
type input "******"
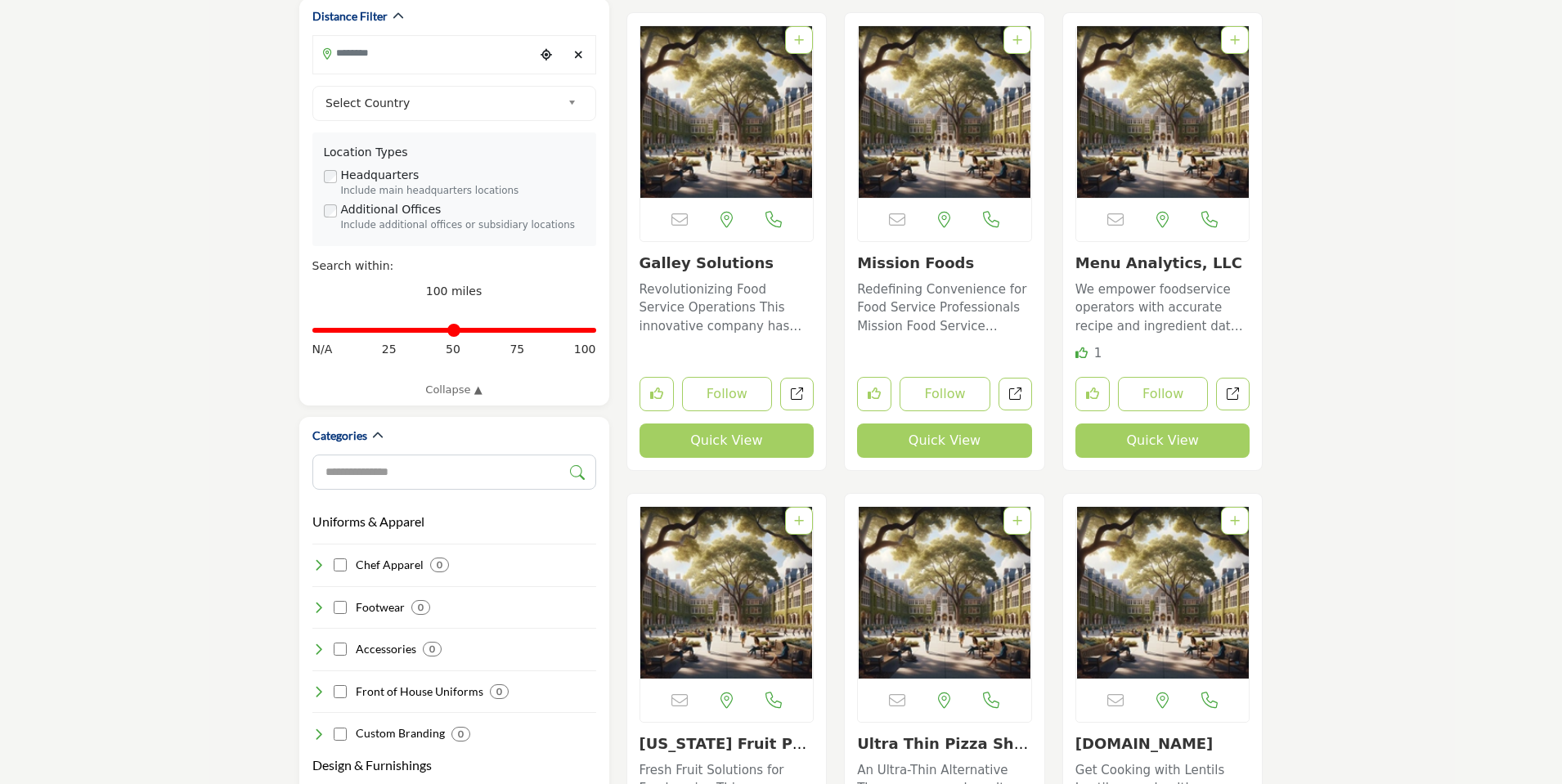
scroll to position [418, 0]
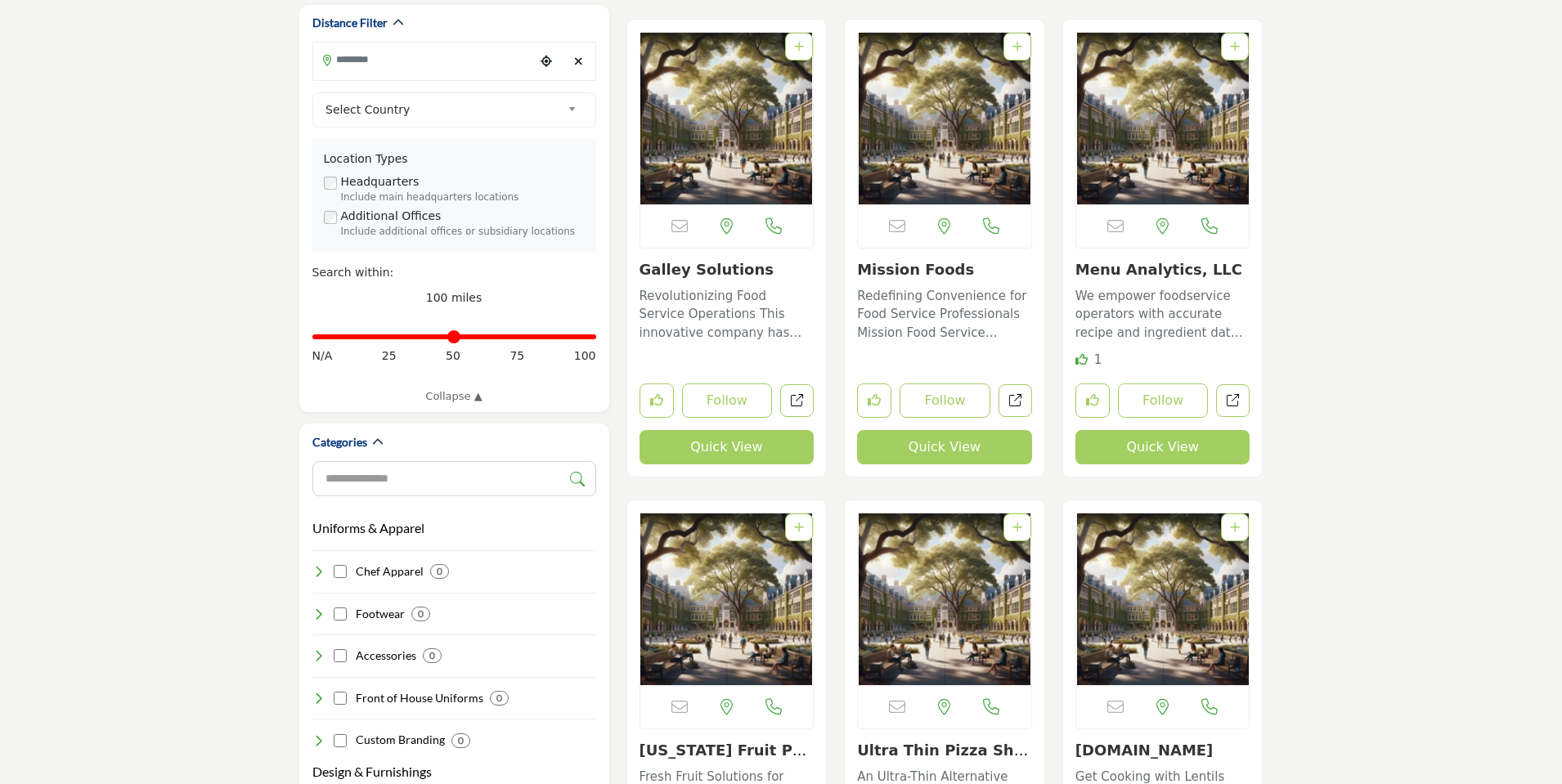
click at [1161, 272] on link "Menu Analytics, LLC" at bounding box center [1158, 269] width 167 height 18
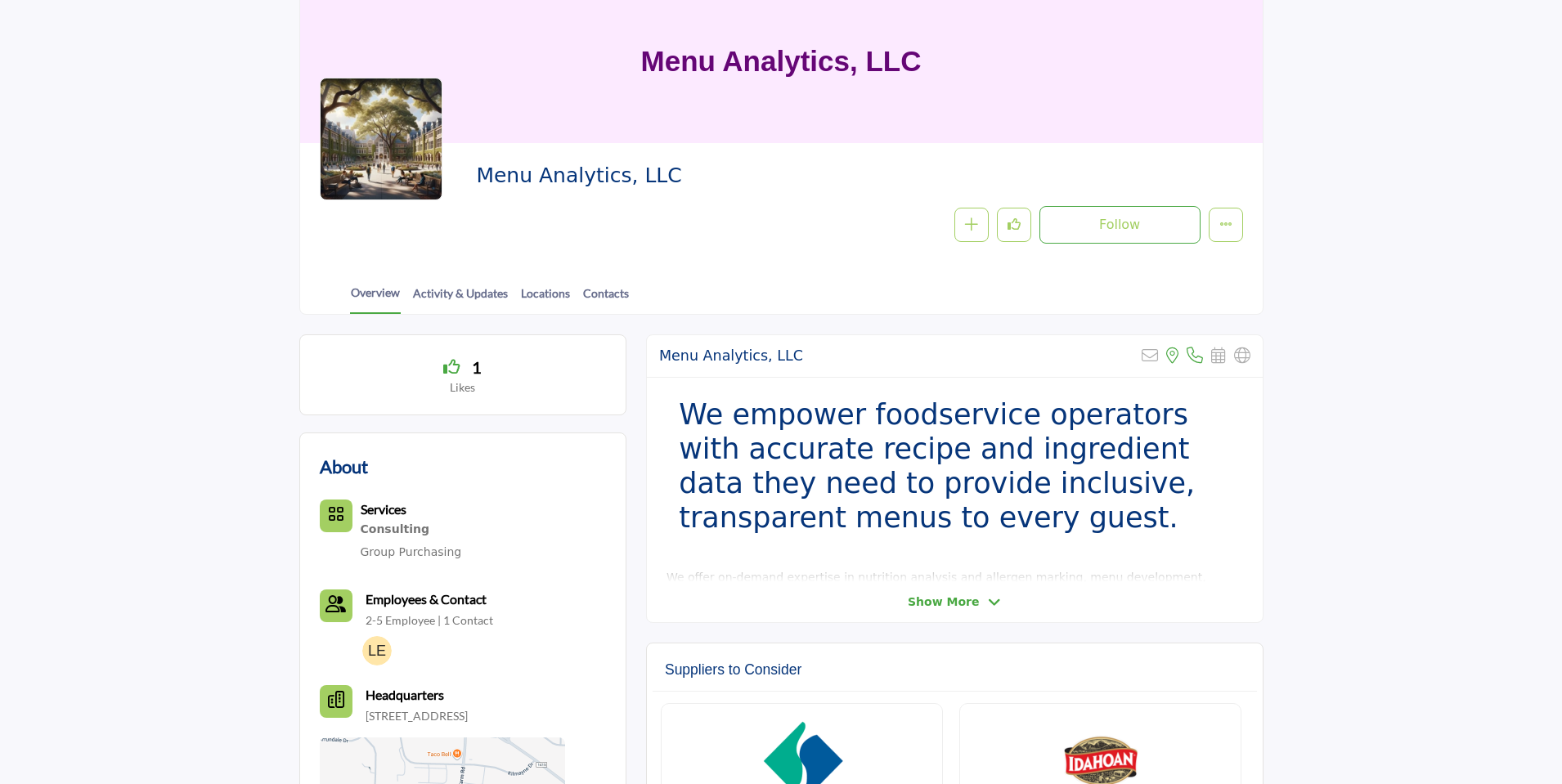
scroll to position [125, 0]
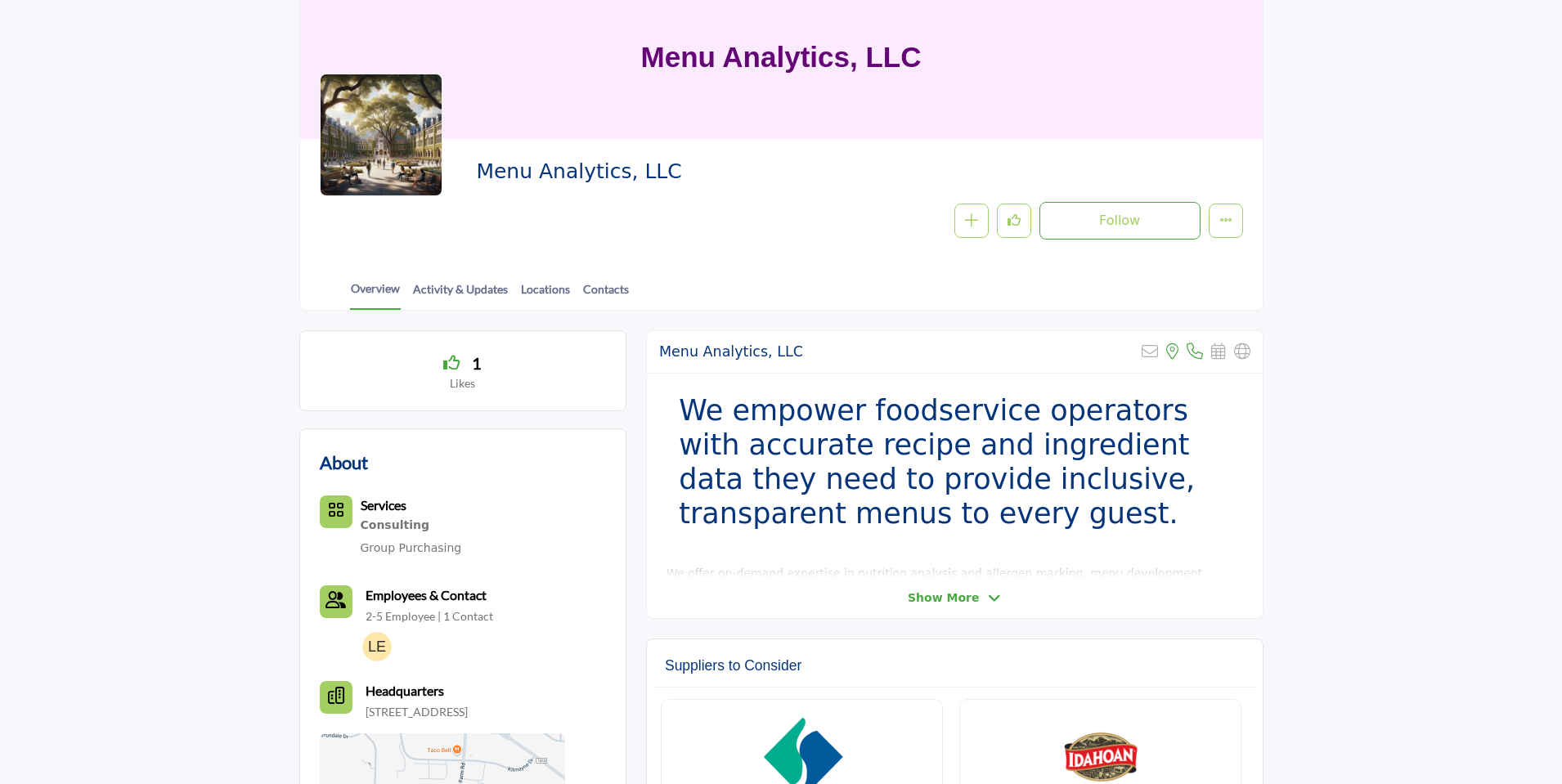
click at [988, 591] on icon at bounding box center [995, 599] width 13 height 15
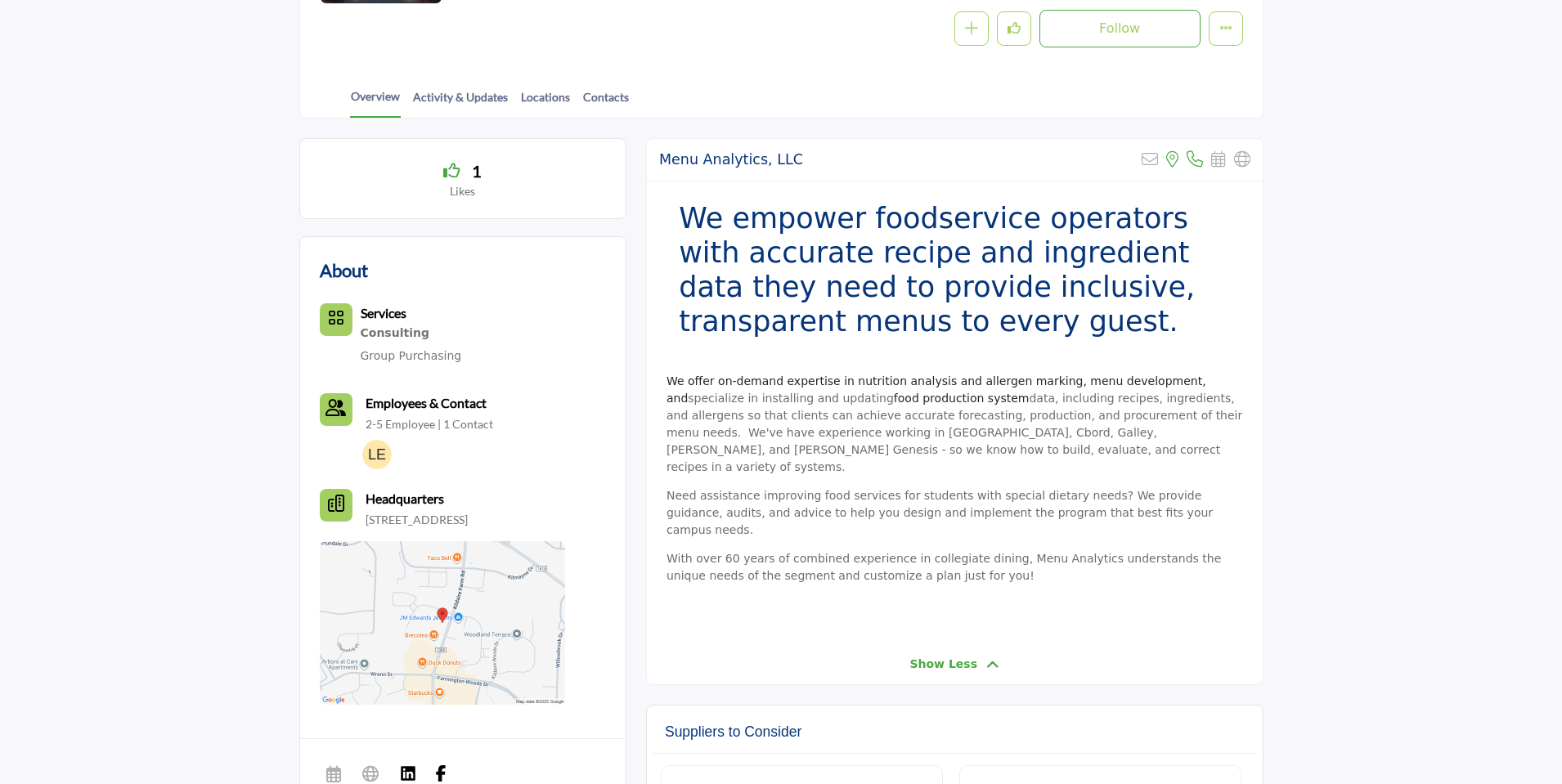
scroll to position [318, 0]
drag, startPoint x: 786, startPoint y: 433, endPoint x: 1043, endPoint y: 431, distance: 257.0
click at [1043, 431] on p "We offer on-demand expertise in nutrition analysis and allergen marking, menu d…" at bounding box center [954, 423] width 577 height 103
copy p "Jamix, Cbord, Galley, Parsley, and ESHA Genesis"
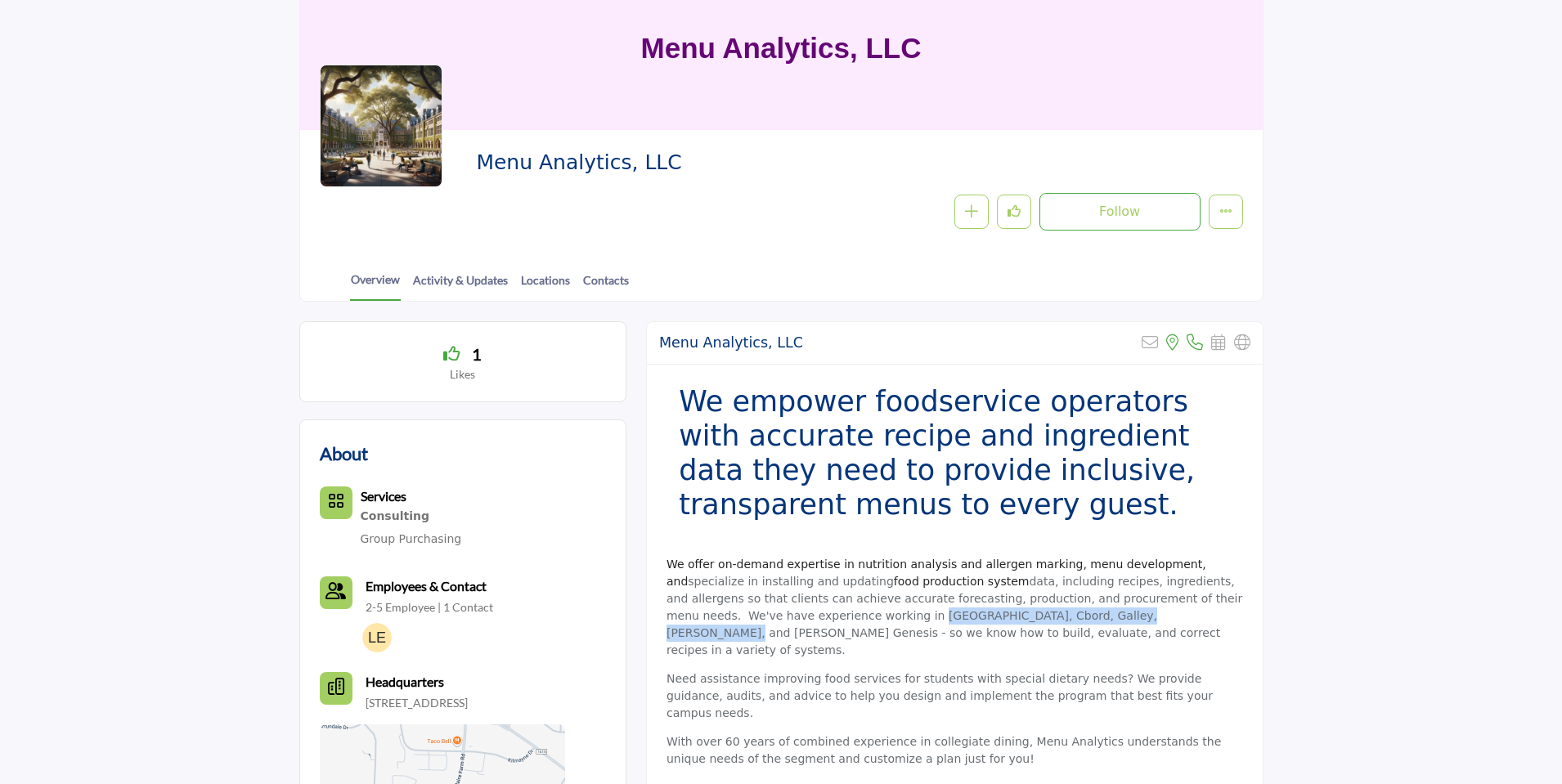
scroll to position [0, 0]
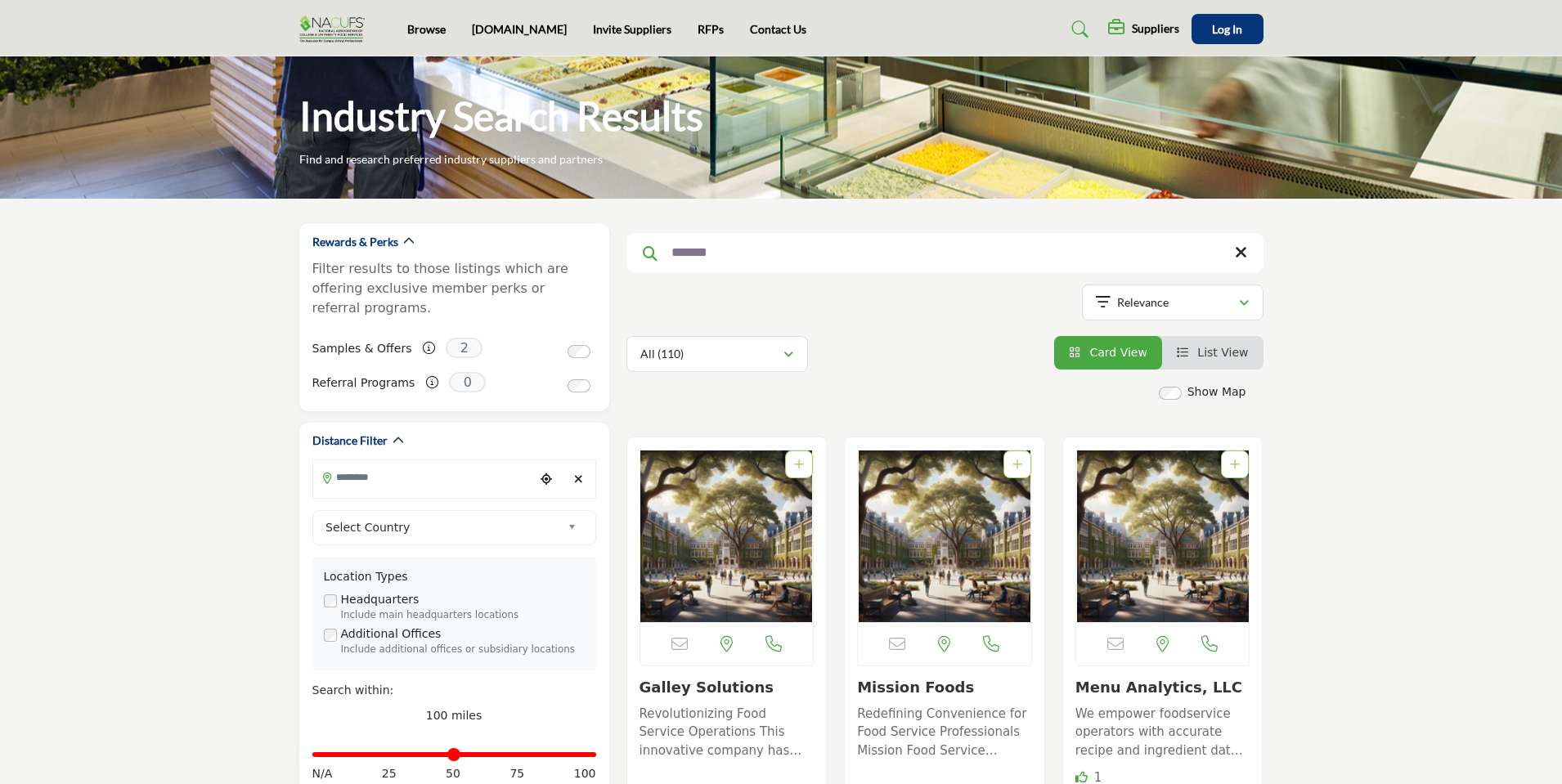
drag, startPoint x: 712, startPoint y: 248, endPoint x: 666, endPoint y: 245, distance: 46.1
click at [669, 246] on input "******" at bounding box center [945, 253] width 637 height 40
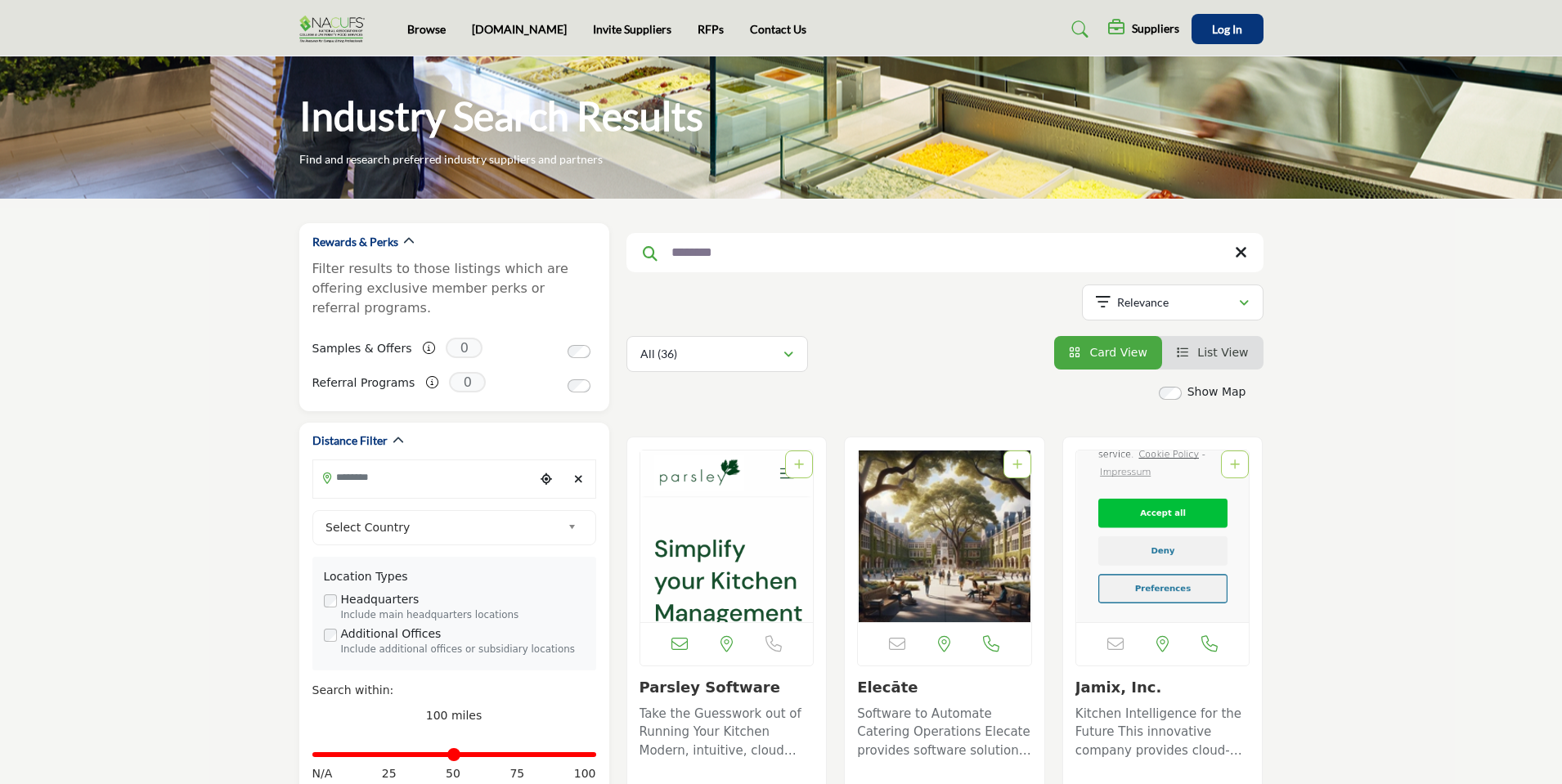
type input "********"
click at [1210, 354] on span "List View" at bounding box center [1222, 352] width 51 height 13
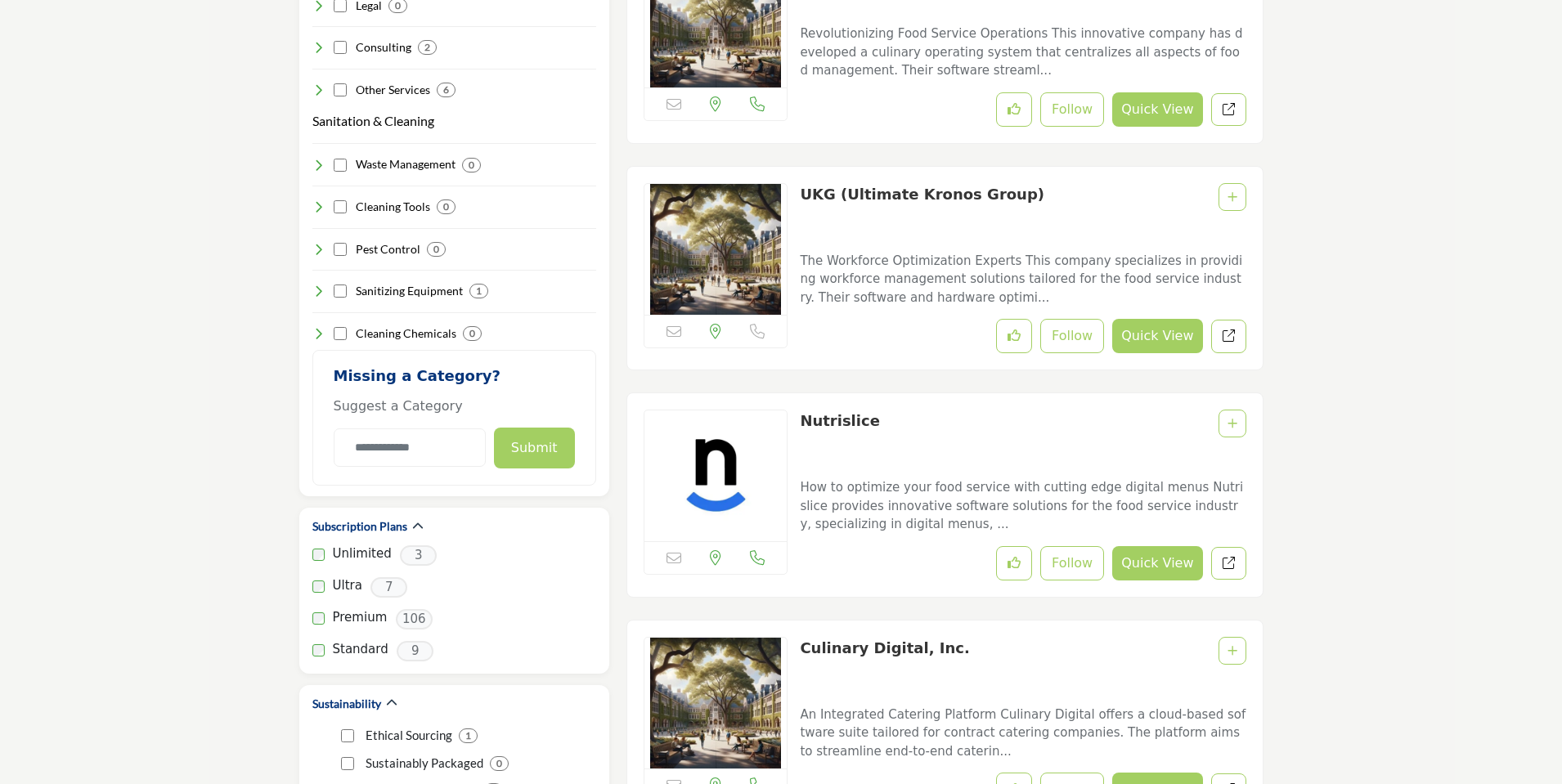
scroll to position [2511, 0]
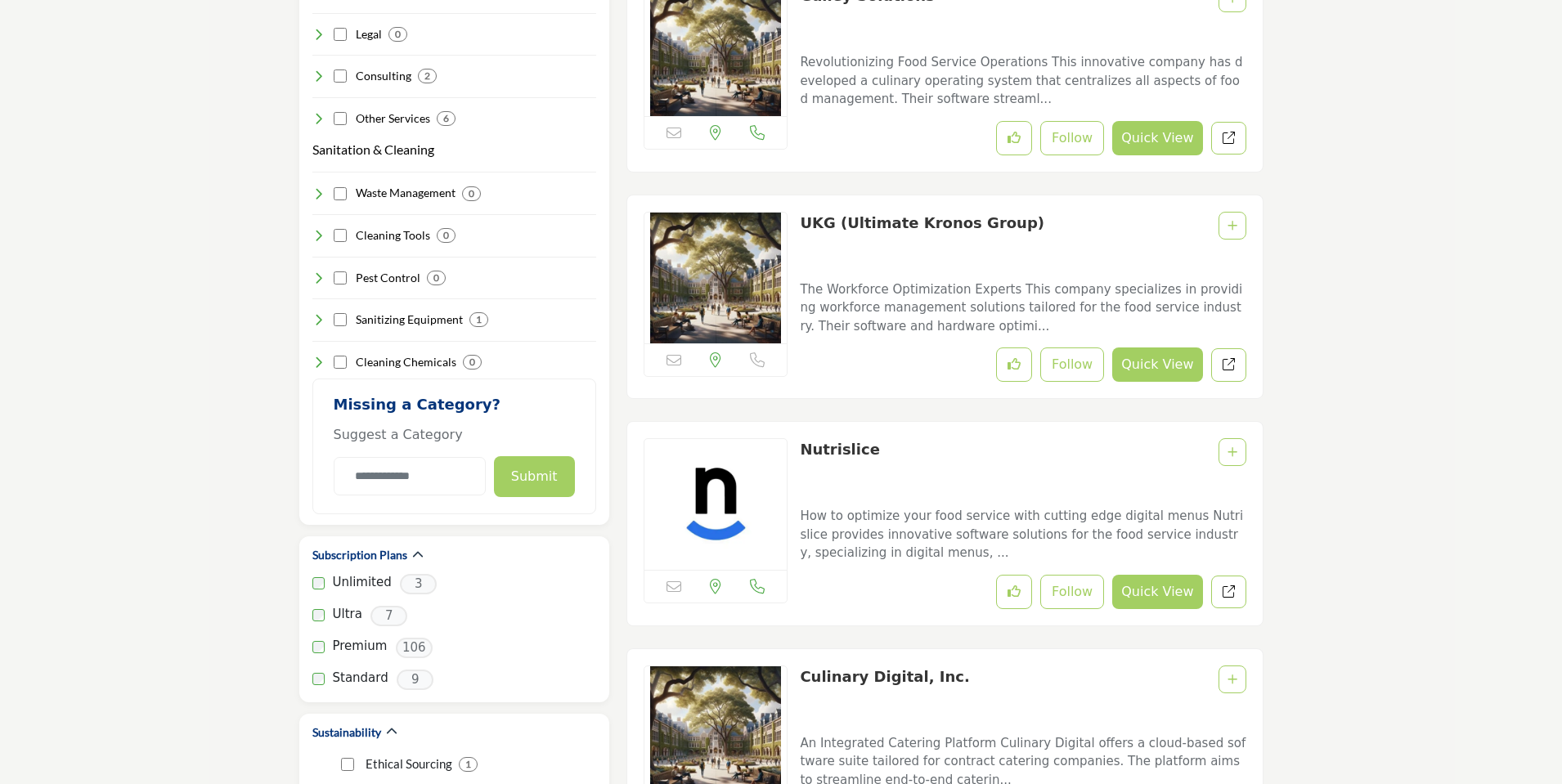
click at [841, 449] on link "Nutrislice" at bounding box center [840, 449] width 79 height 18
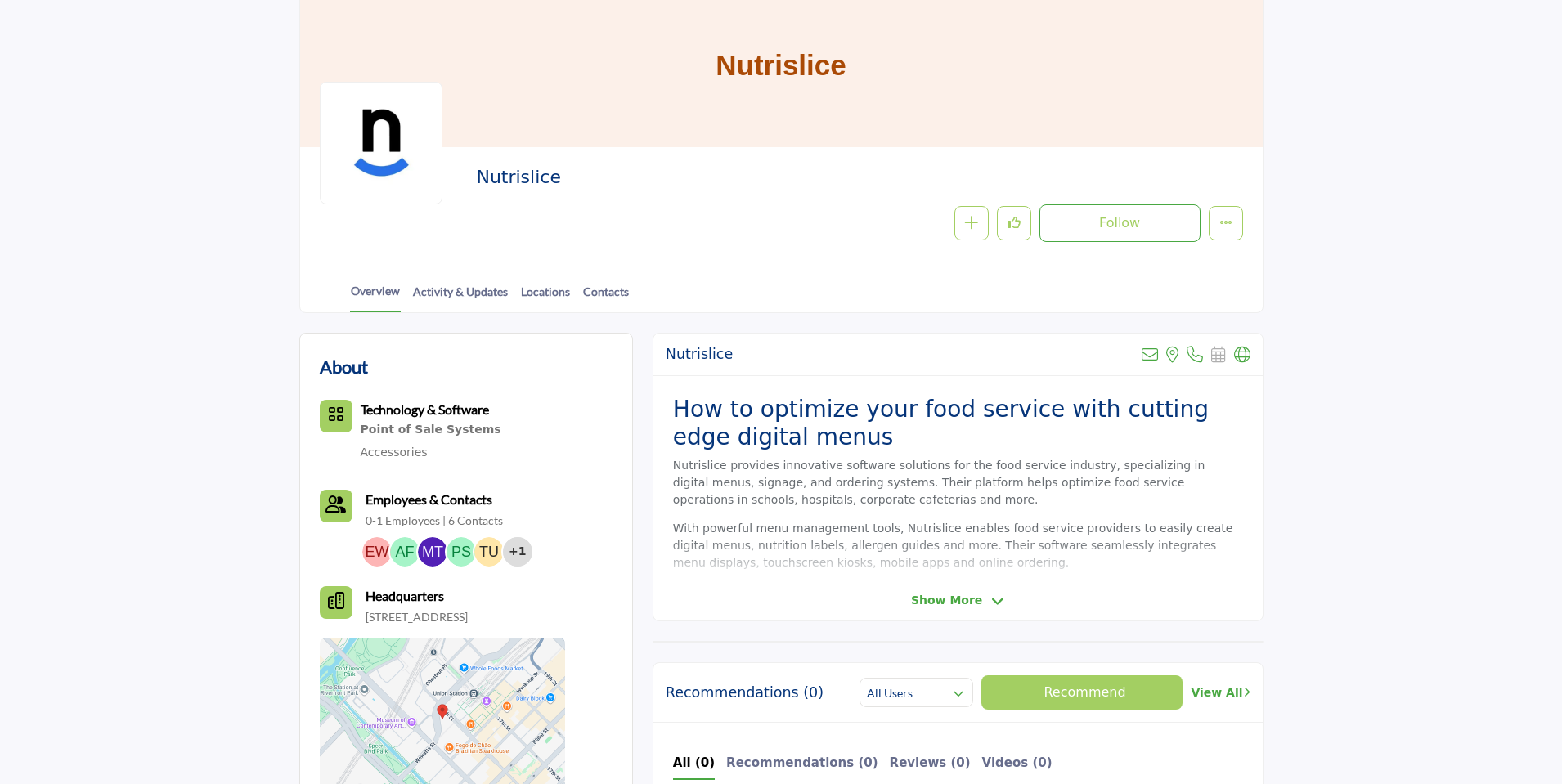
scroll to position [124, 0]
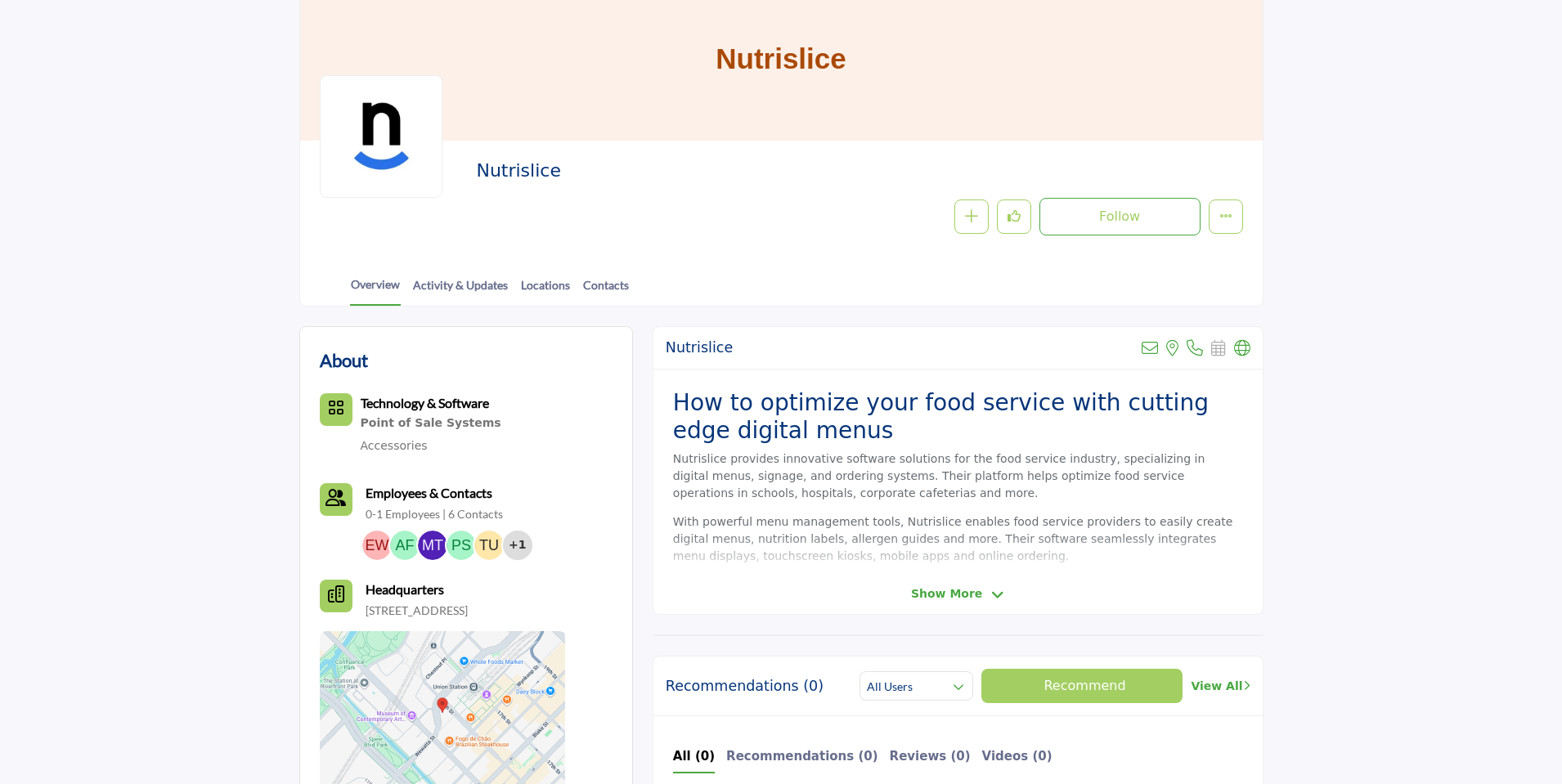
click at [994, 592] on icon at bounding box center [997, 595] width 13 height 15
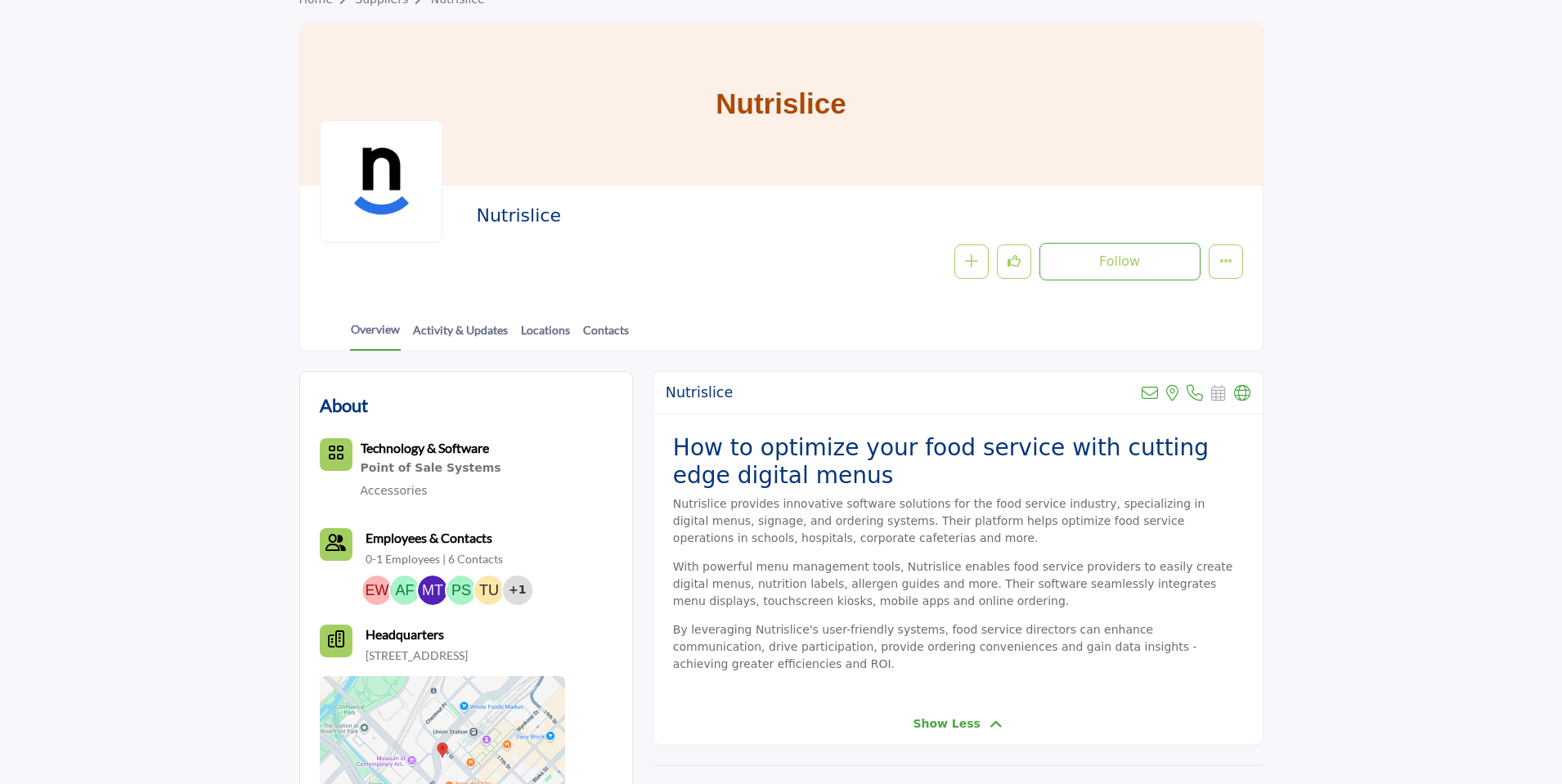
scroll to position [79, 0]
